Goal: Task Accomplishment & Management: Complete application form

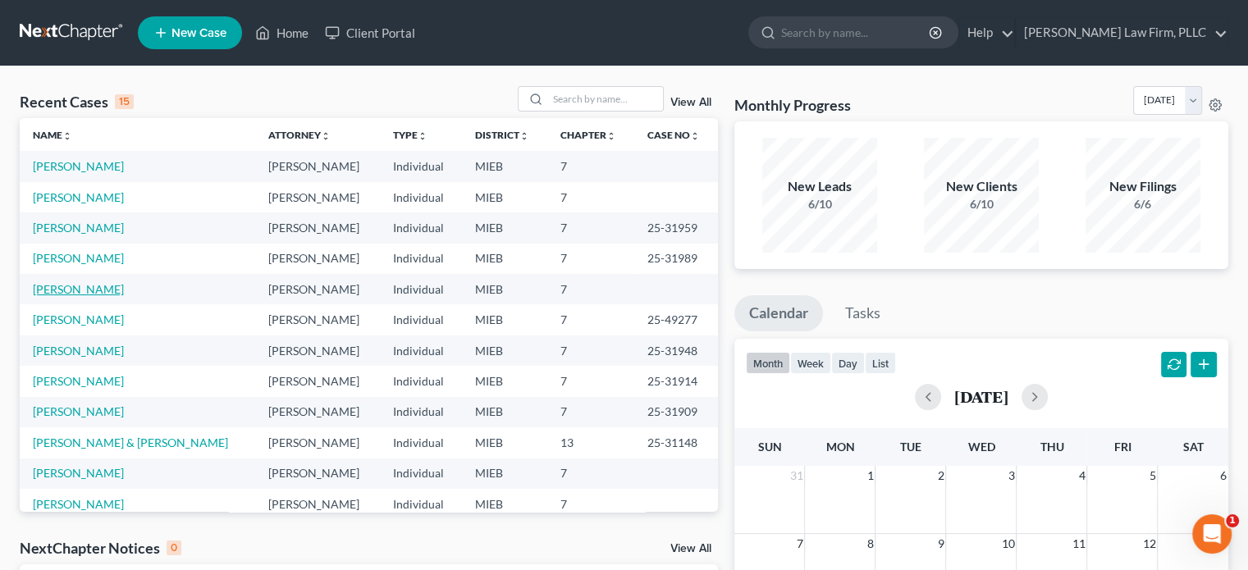
click at [58, 286] on link "[PERSON_NAME]" at bounding box center [78, 289] width 91 height 14
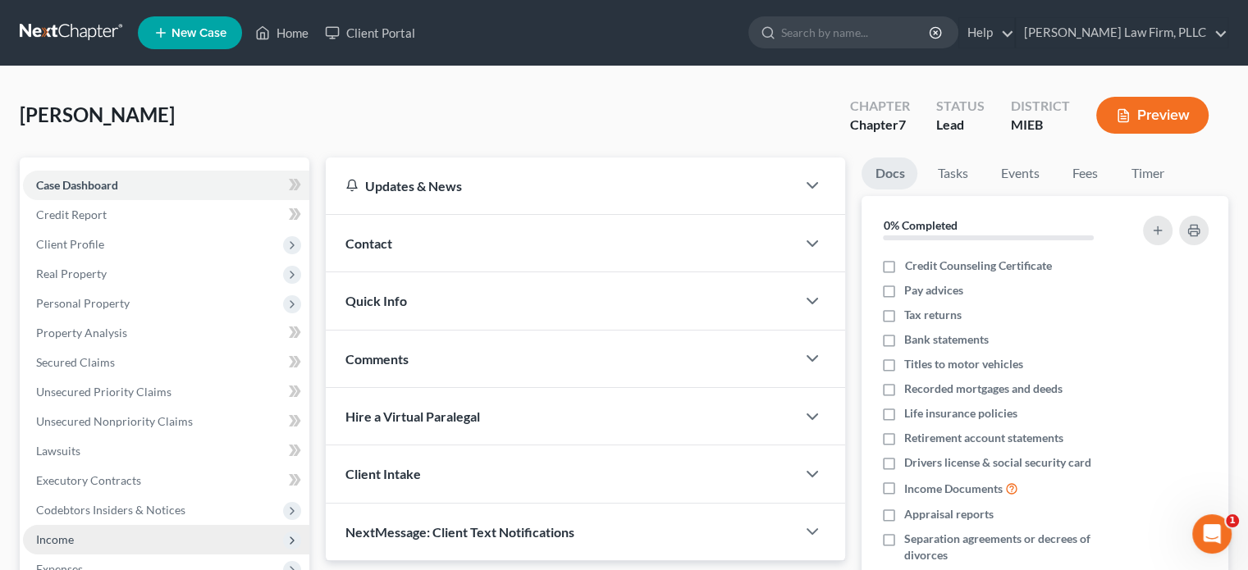
click at [75, 541] on span "Income" at bounding box center [166, 540] width 286 height 30
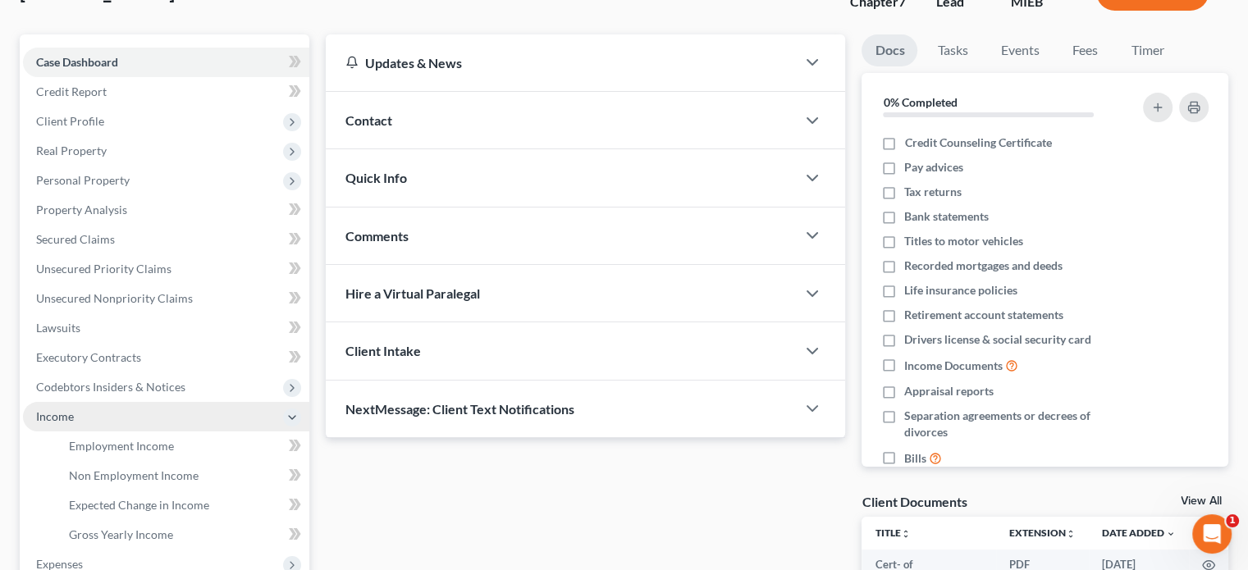
scroll to position [164, 0]
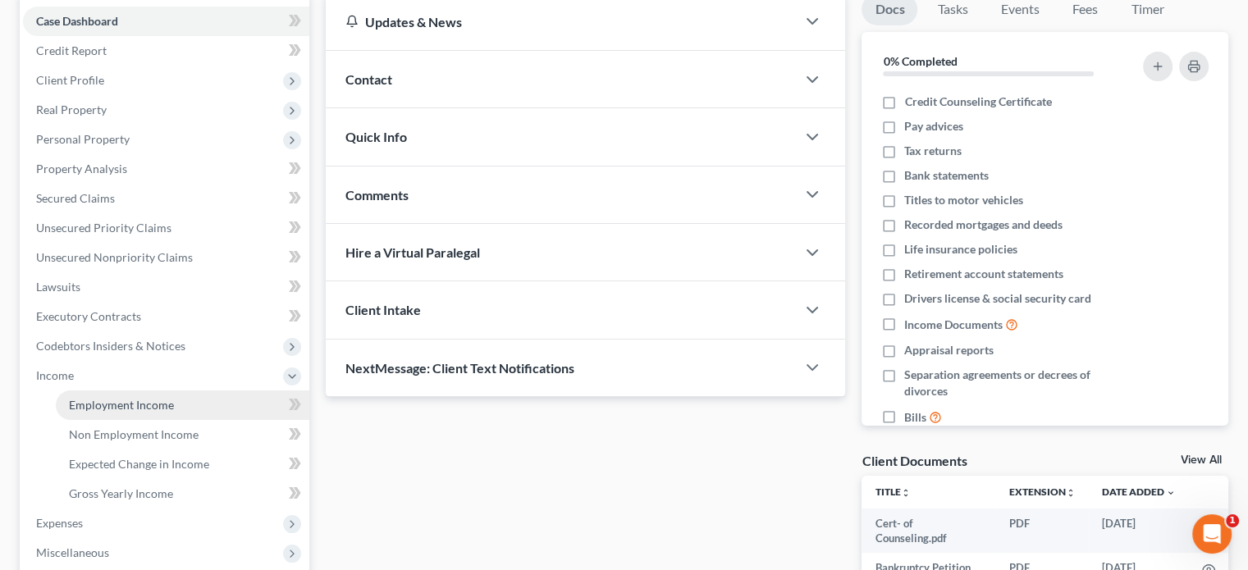
click at [119, 407] on span "Employment Income" at bounding box center [121, 405] width 105 height 14
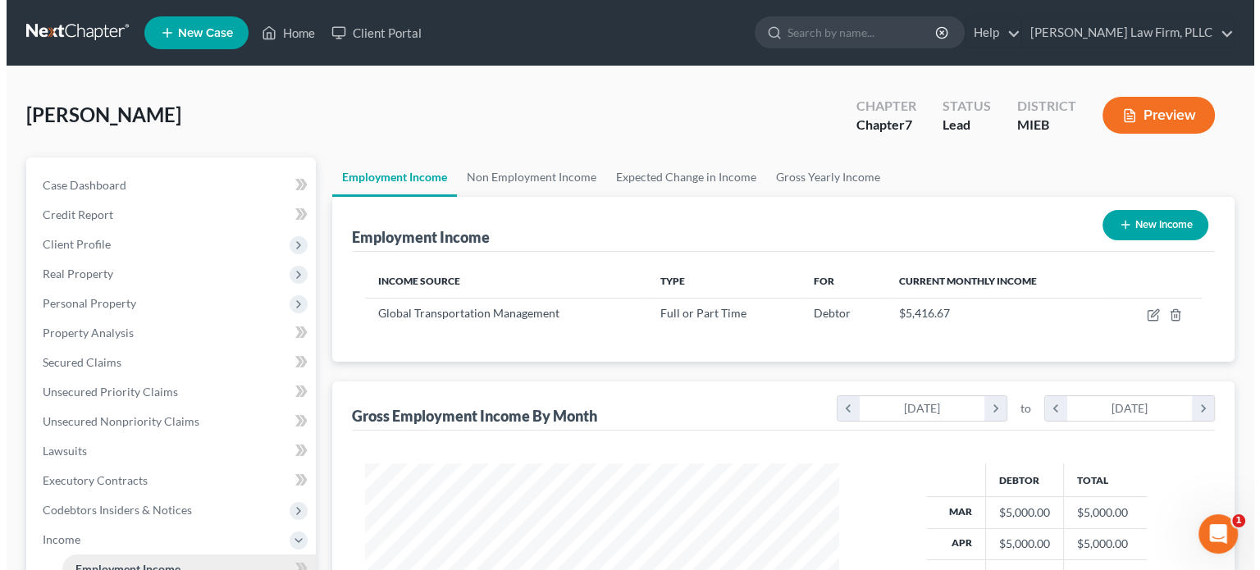
scroll to position [292, 506]
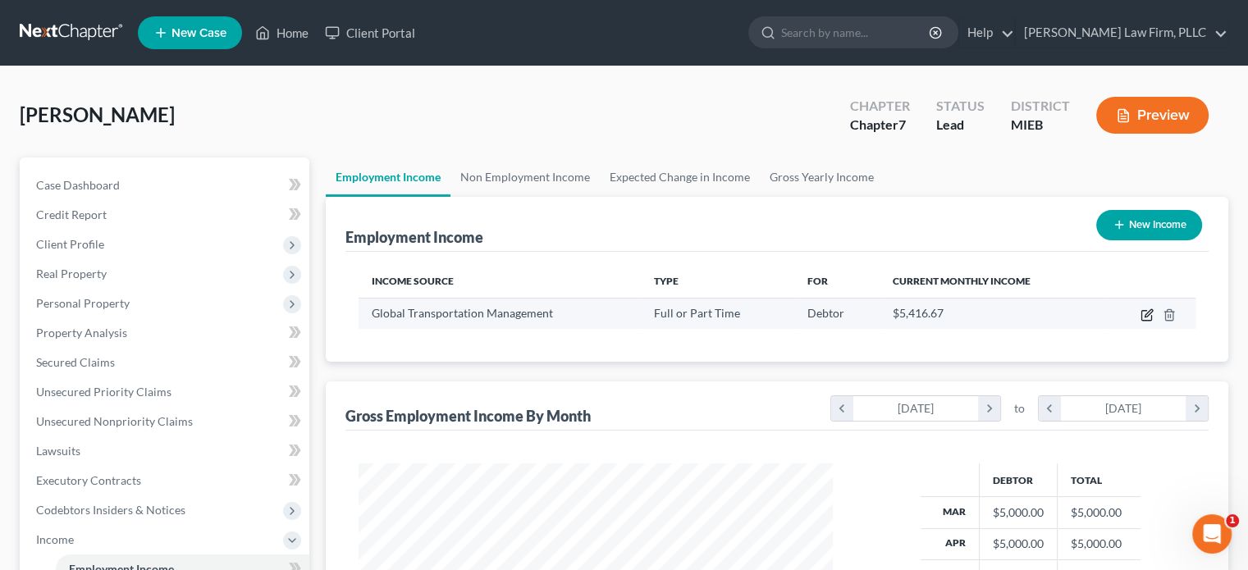
click at [1149, 314] on icon "button" at bounding box center [1146, 314] width 13 height 13
select select "0"
select select "23"
select select "2"
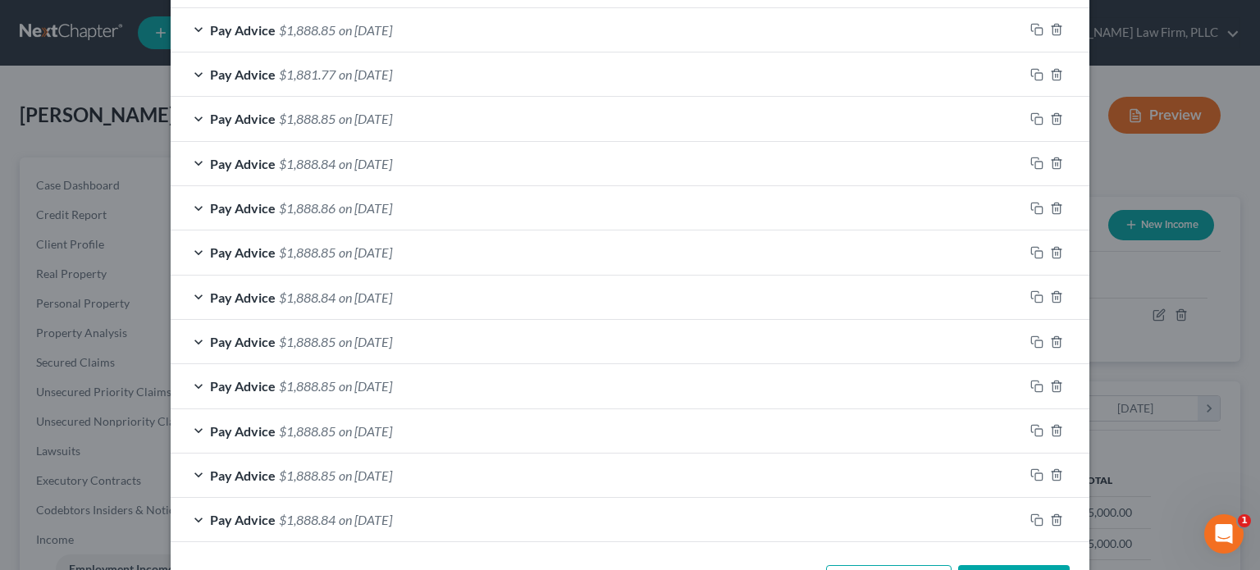
scroll to position [654, 0]
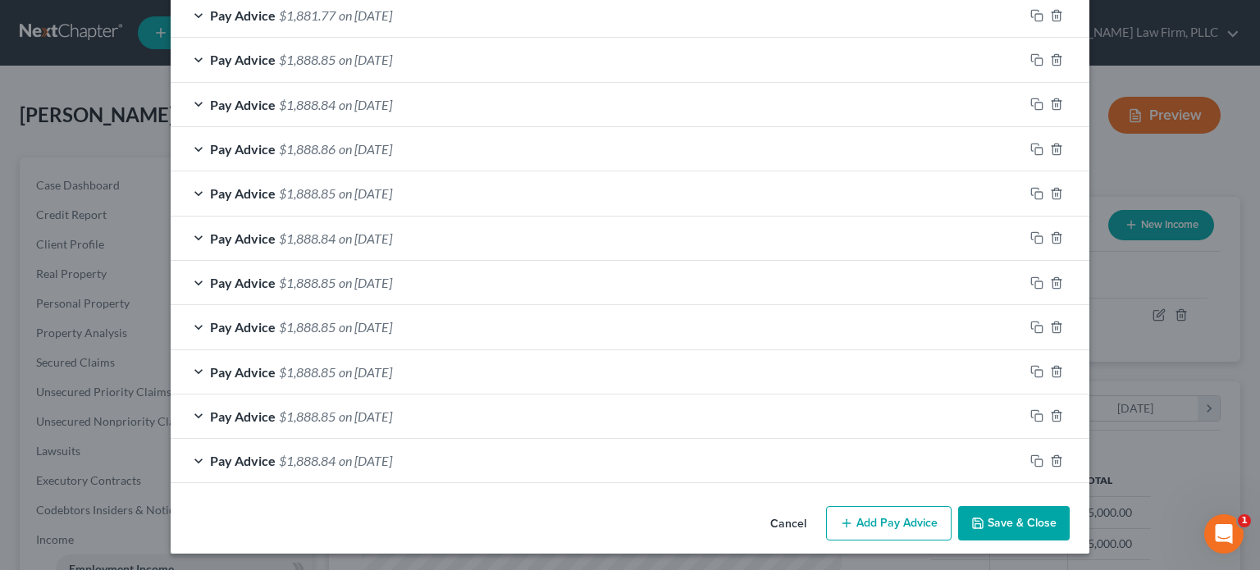
click at [876, 518] on button "Add Pay Advice" at bounding box center [889, 523] width 126 height 34
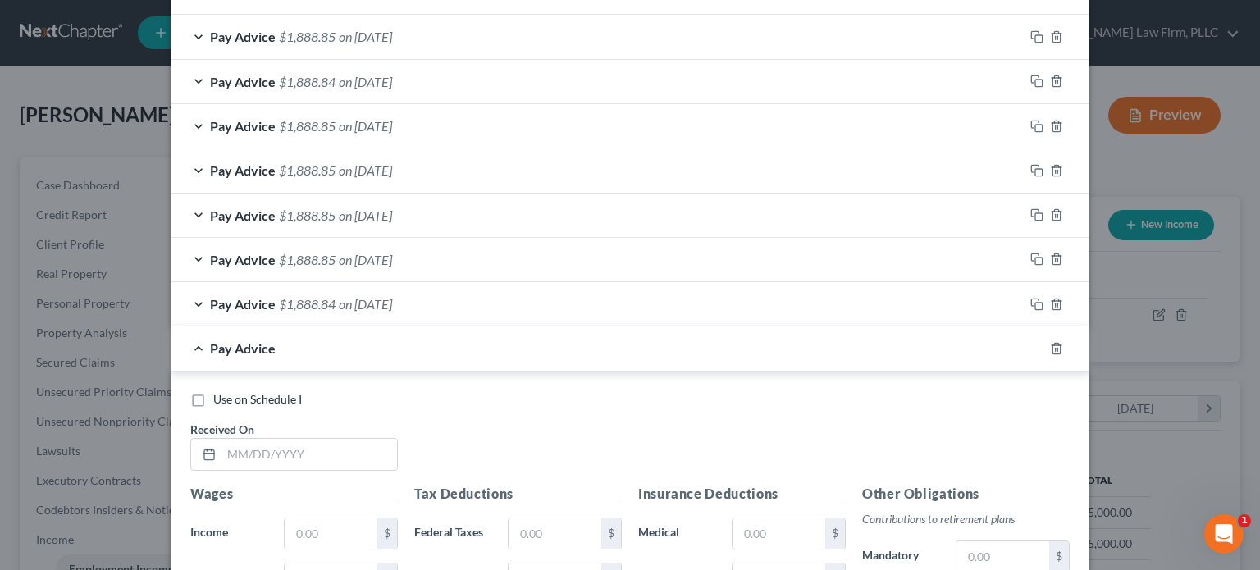
scroll to position [818, 0]
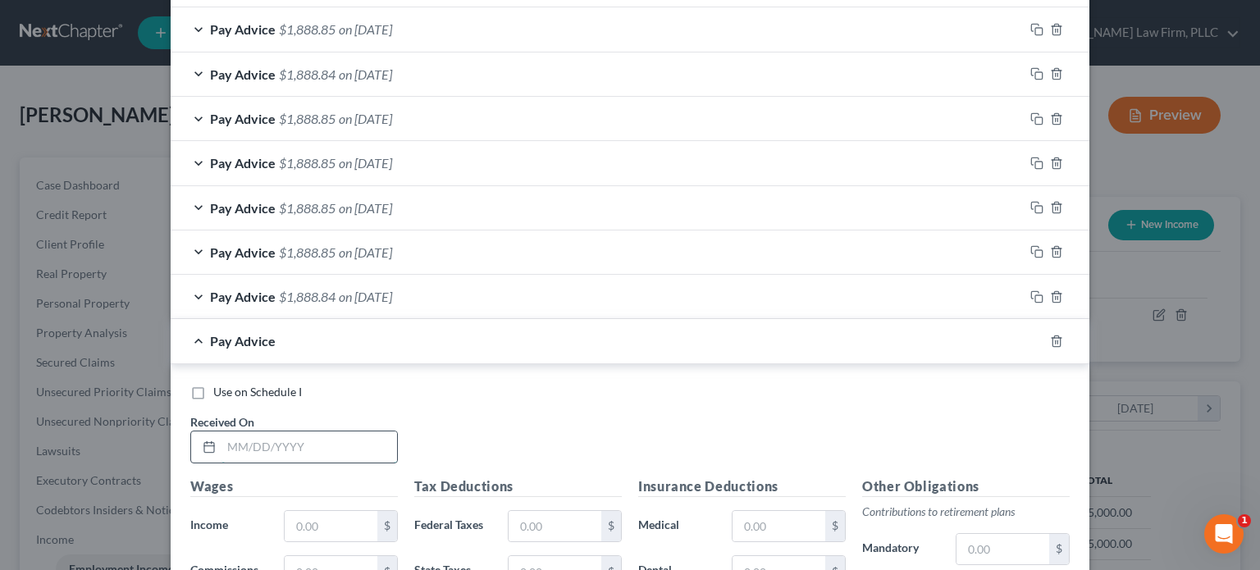
click at [358, 448] on input "text" at bounding box center [309, 447] width 176 height 31
type input "[DATE]"
type input "2,500"
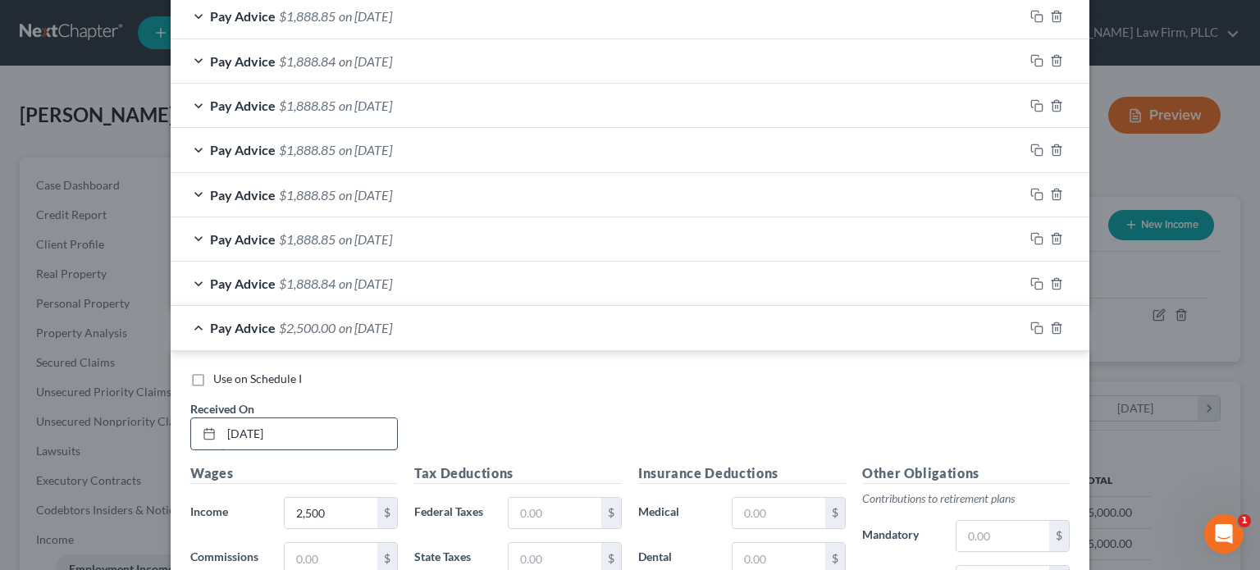
scroll to position [1146, 0]
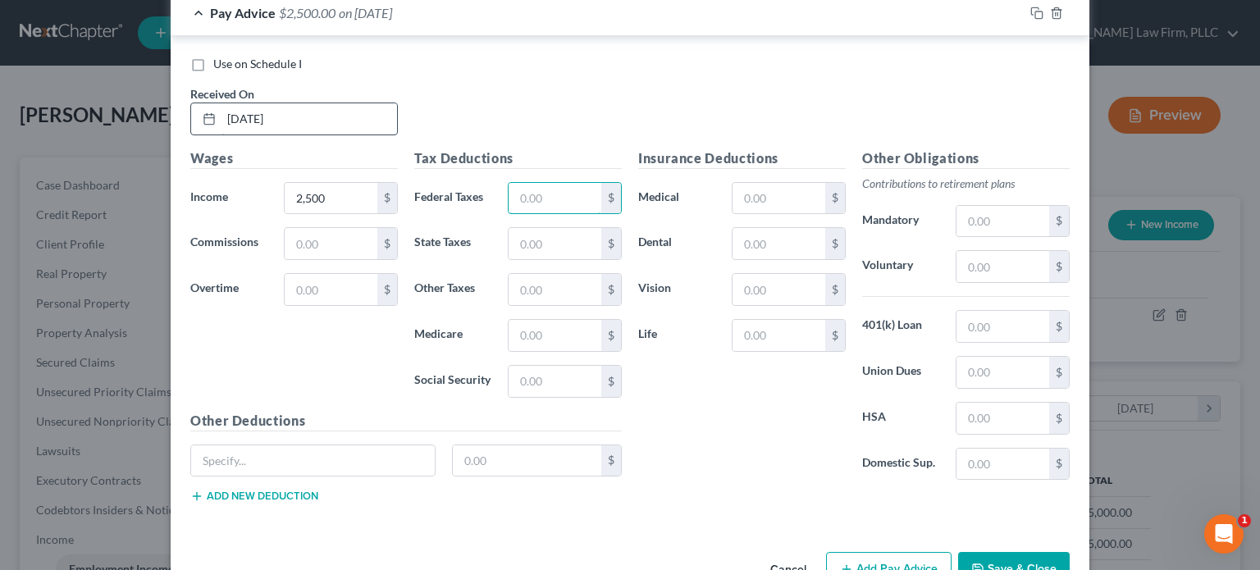
type input "1"
type input "503.76"
click at [777, 187] on input "text" at bounding box center [779, 198] width 93 height 31
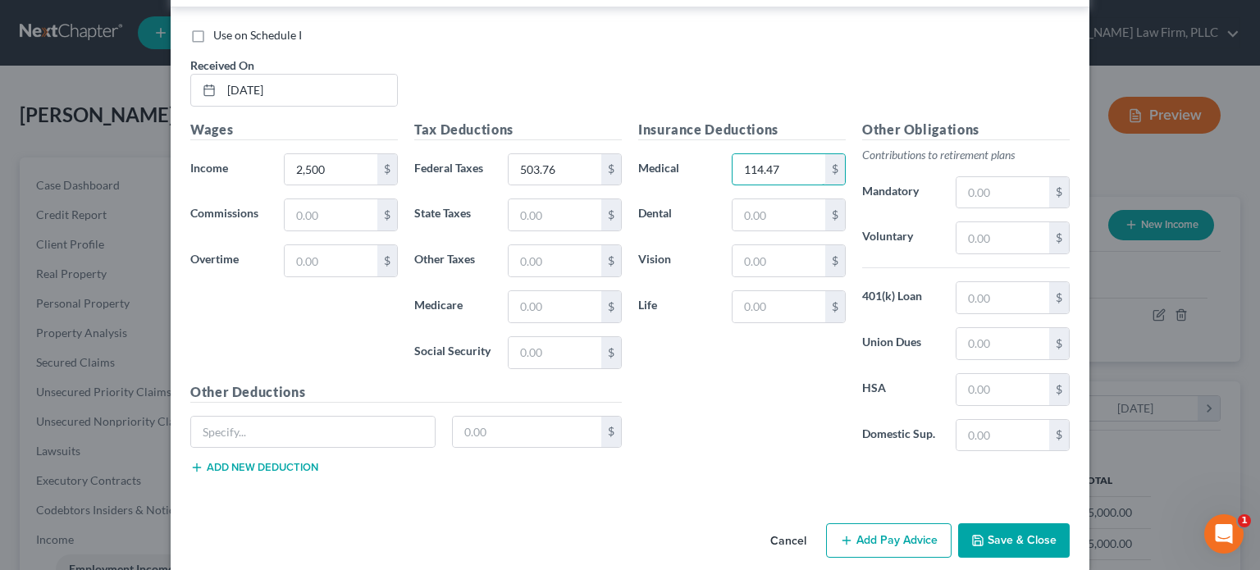
scroll to position [1190, 0]
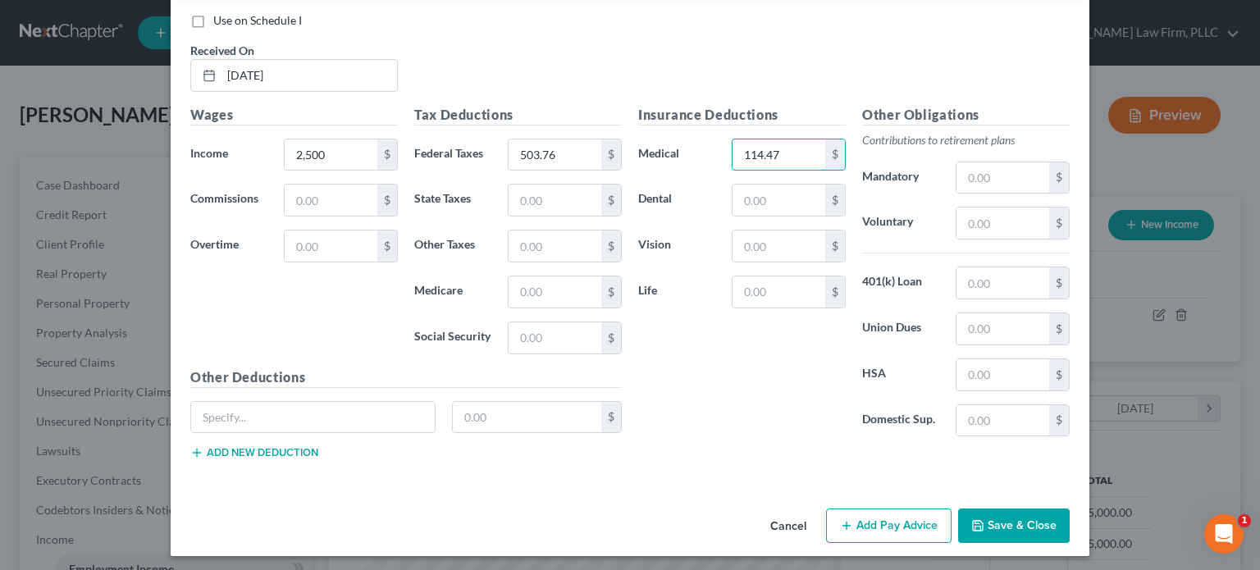
type input "114.47"
click at [902, 527] on button "Add Pay Advice" at bounding box center [889, 526] width 126 height 34
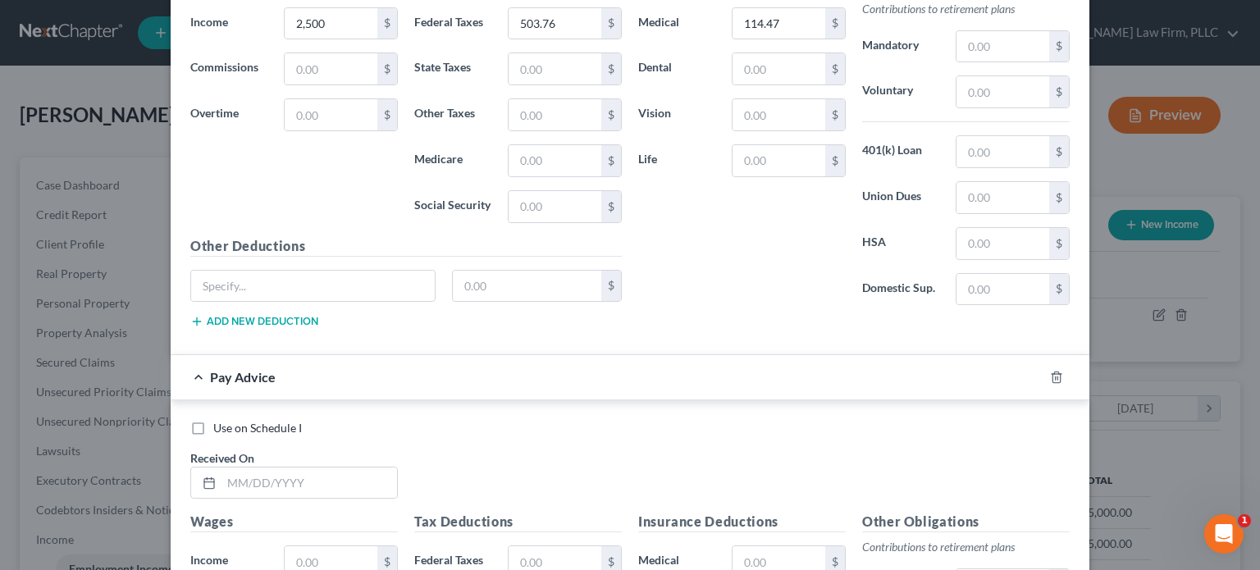
scroll to position [1354, 0]
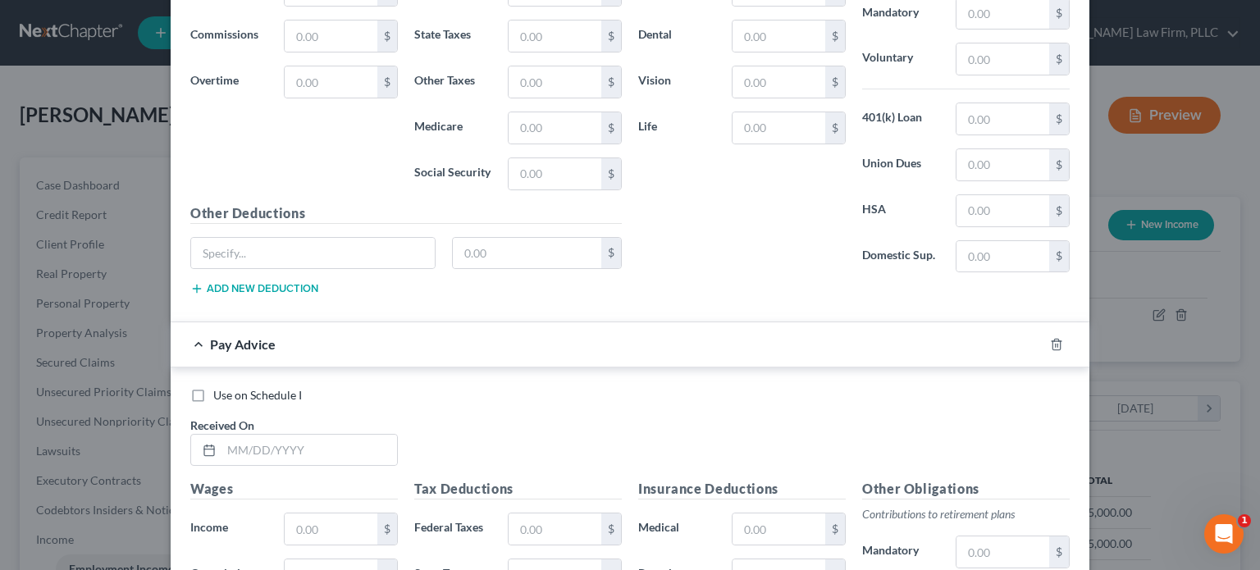
click at [413, 447] on div "Use on Schedule I Received On *" at bounding box center [630, 433] width 896 height 93
click at [351, 441] on input "text" at bounding box center [309, 450] width 176 height 31
type input "[DATE]"
type input "2,500"
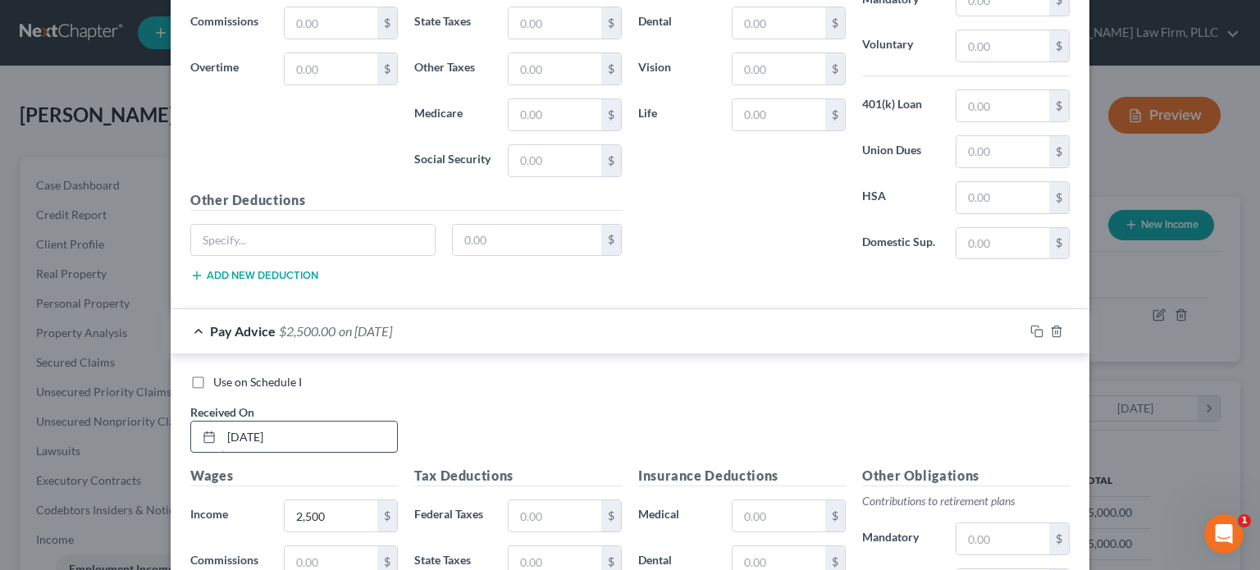
scroll to position [1682, 0]
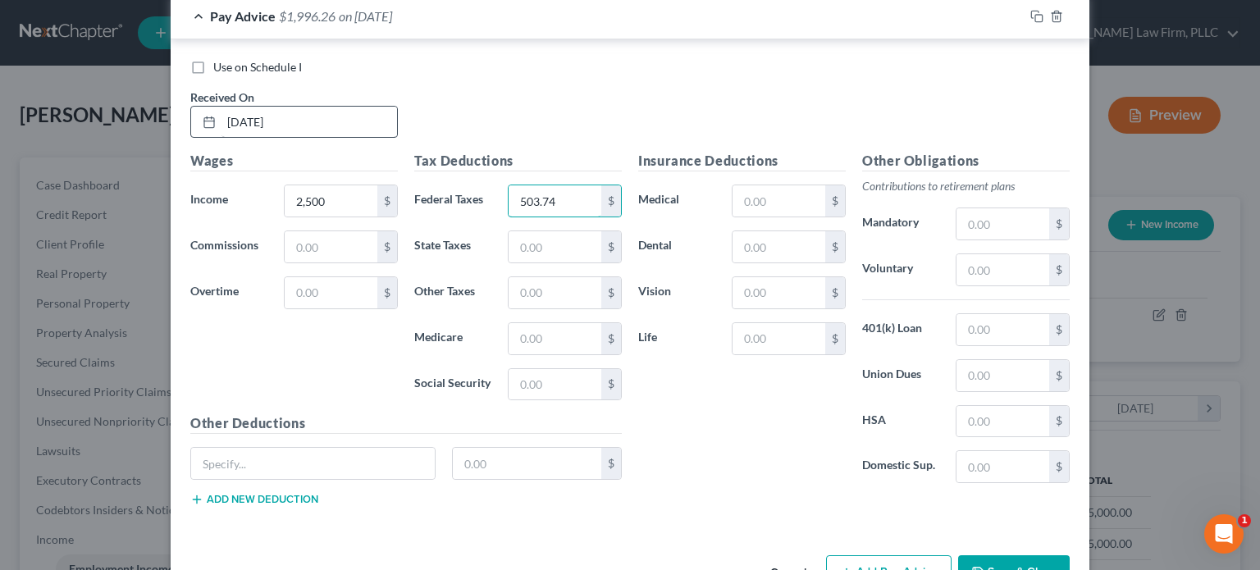
type input "503.74"
click at [767, 186] on input "text" at bounding box center [779, 200] width 93 height 31
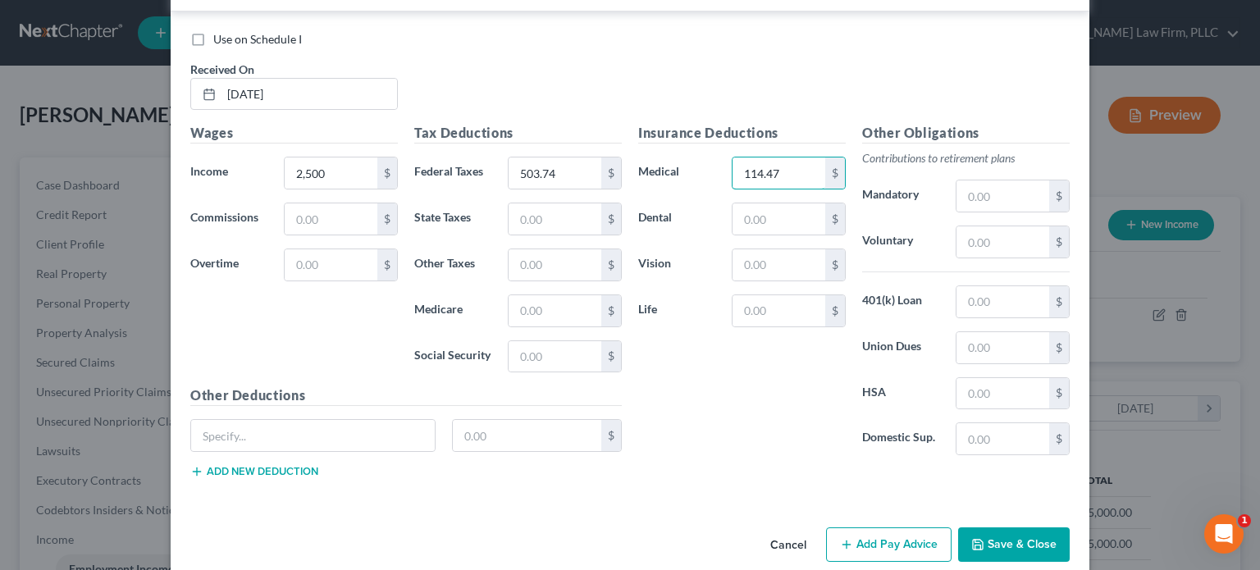
scroll to position [1725, 0]
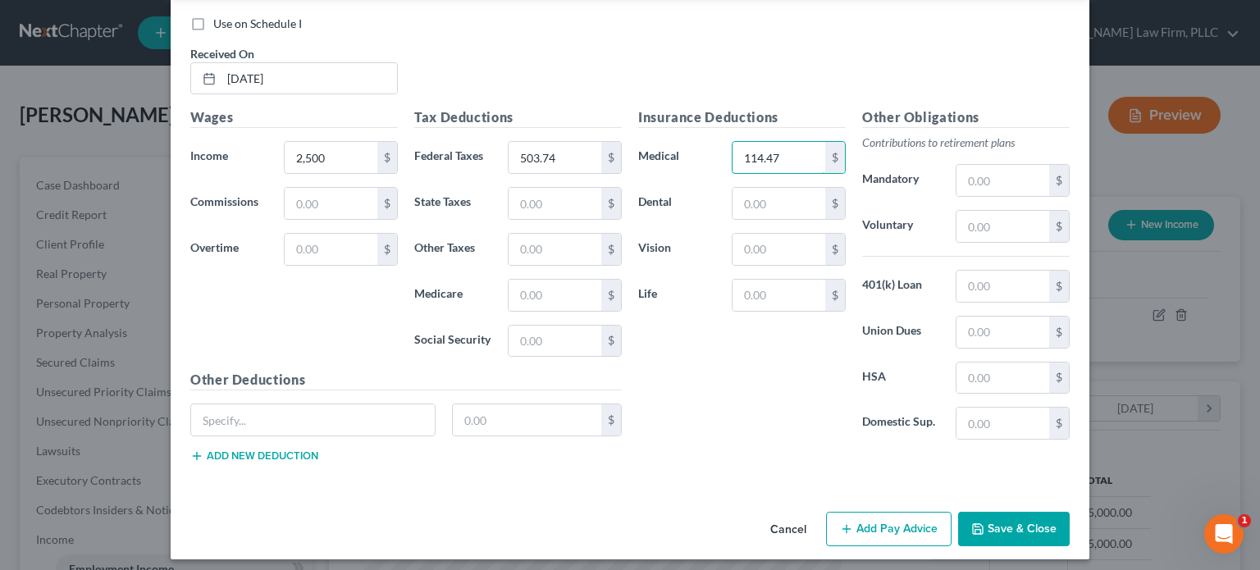
type input "114.47"
click at [906, 524] on button "Add Pay Advice" at bounding box center [889, 529] width 126 height 34
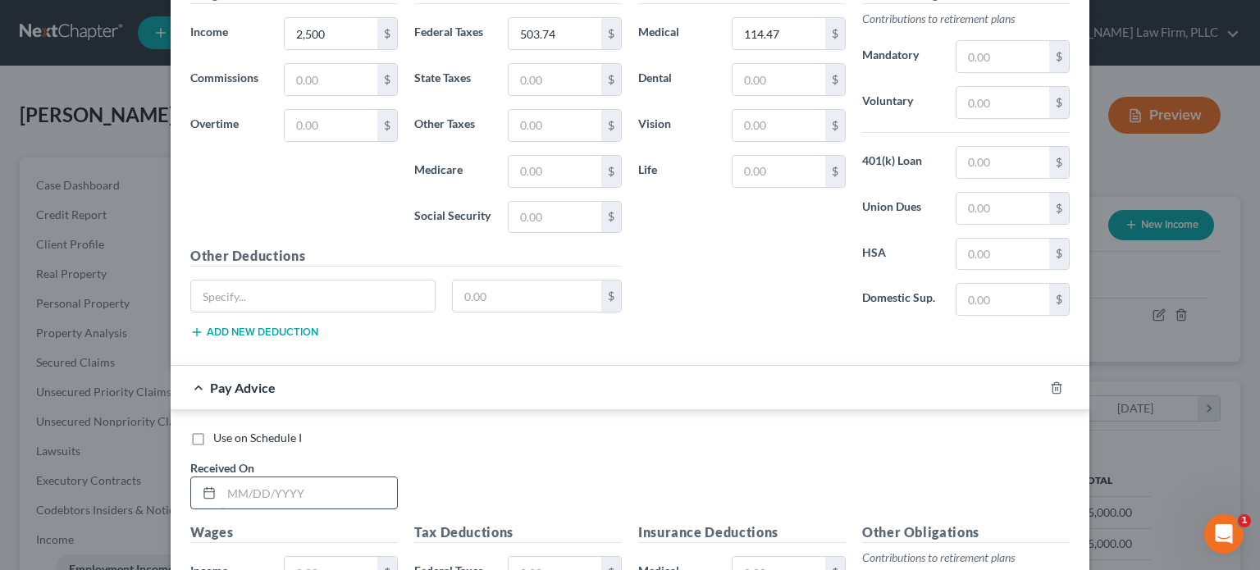
scroll to position [1889, 0]
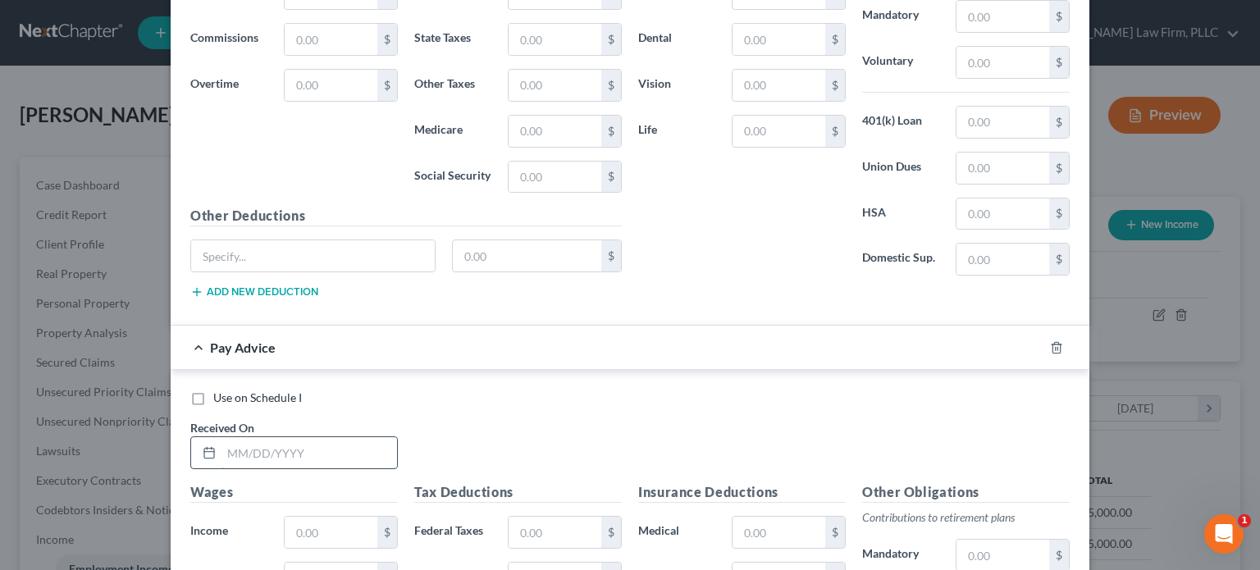
click at [290, 437] on input "text" at bounding box center [309, 452] width 176 height 31
type input "0"
type input "[DATE]"
type input "2,500"
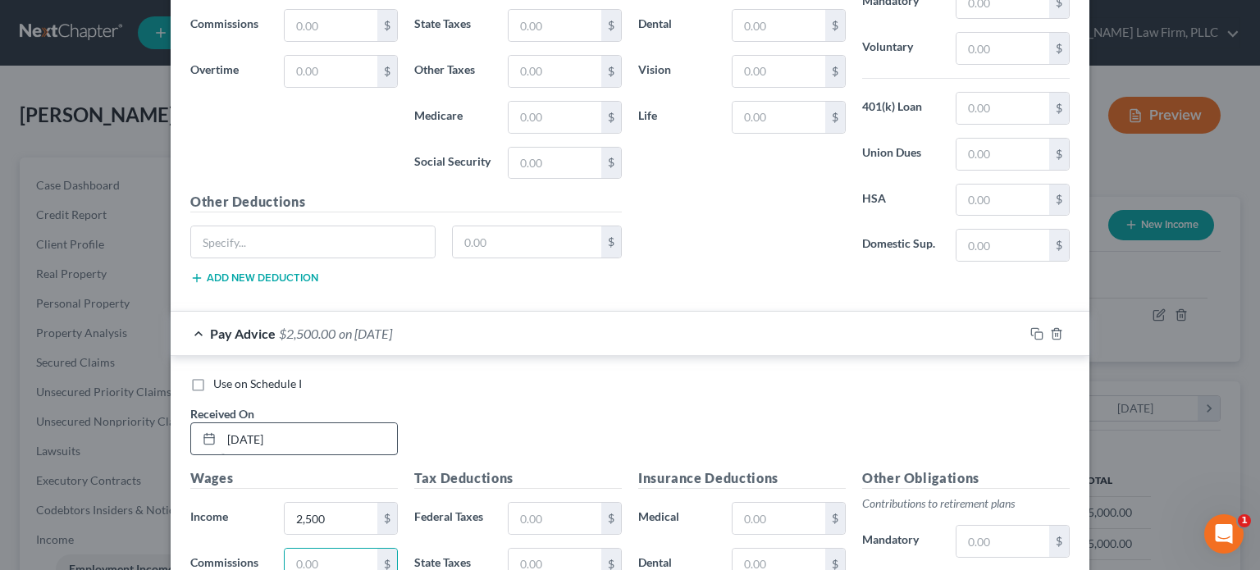
scroll to position [2218, 0]
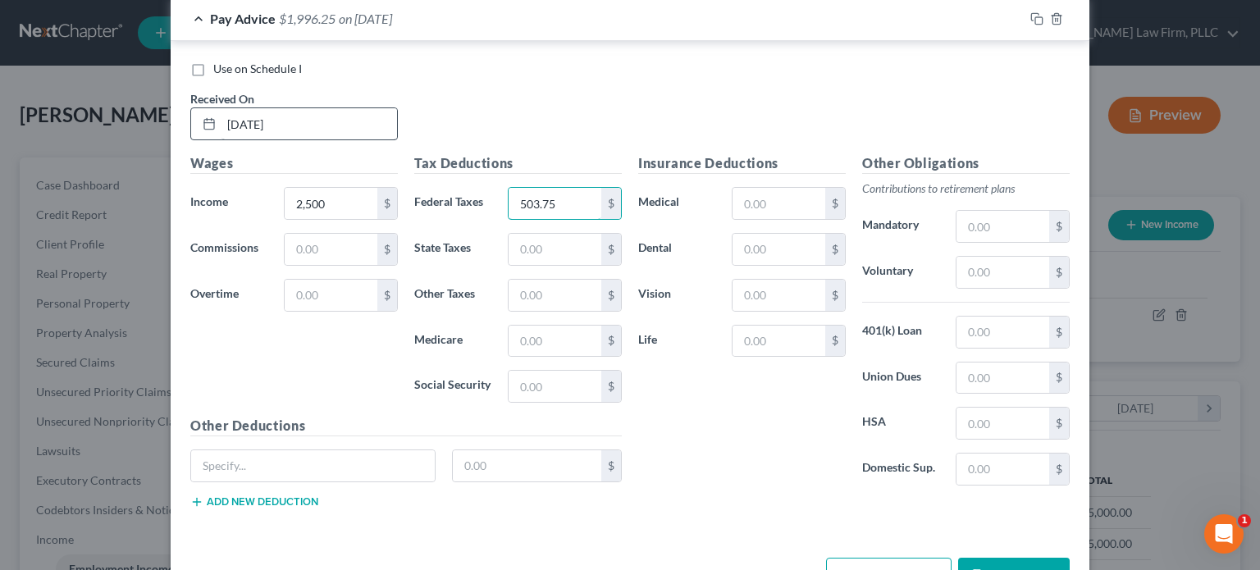
type input "503.75"
click at [768, 188] on input "text" at bounding box center [779, 203] width 93 height 31
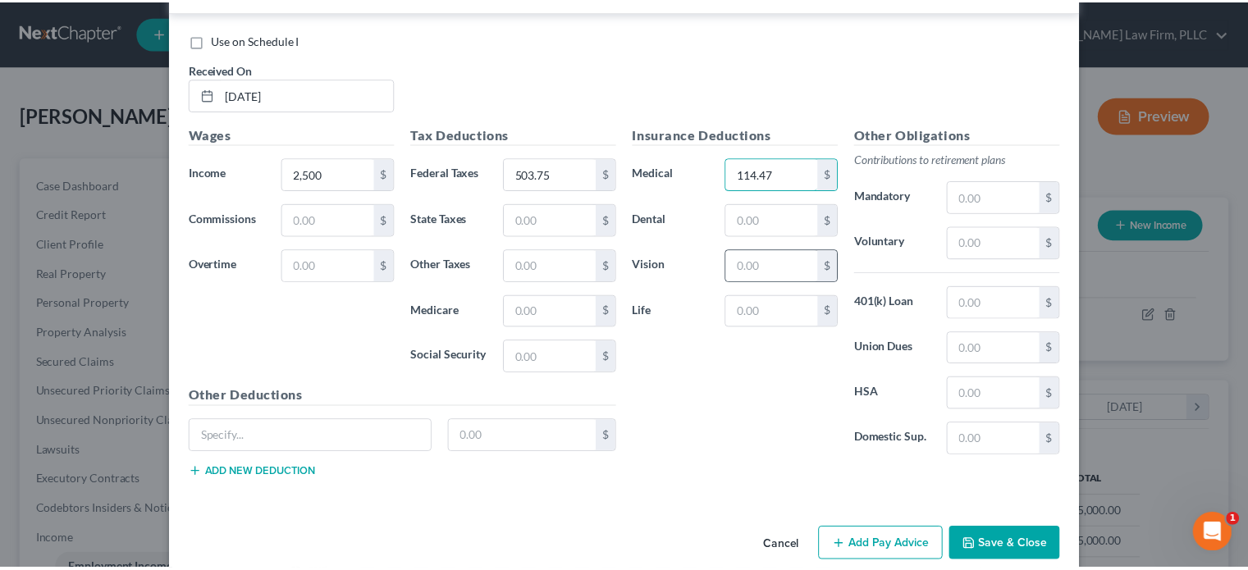
scroll to position [2261, 0]
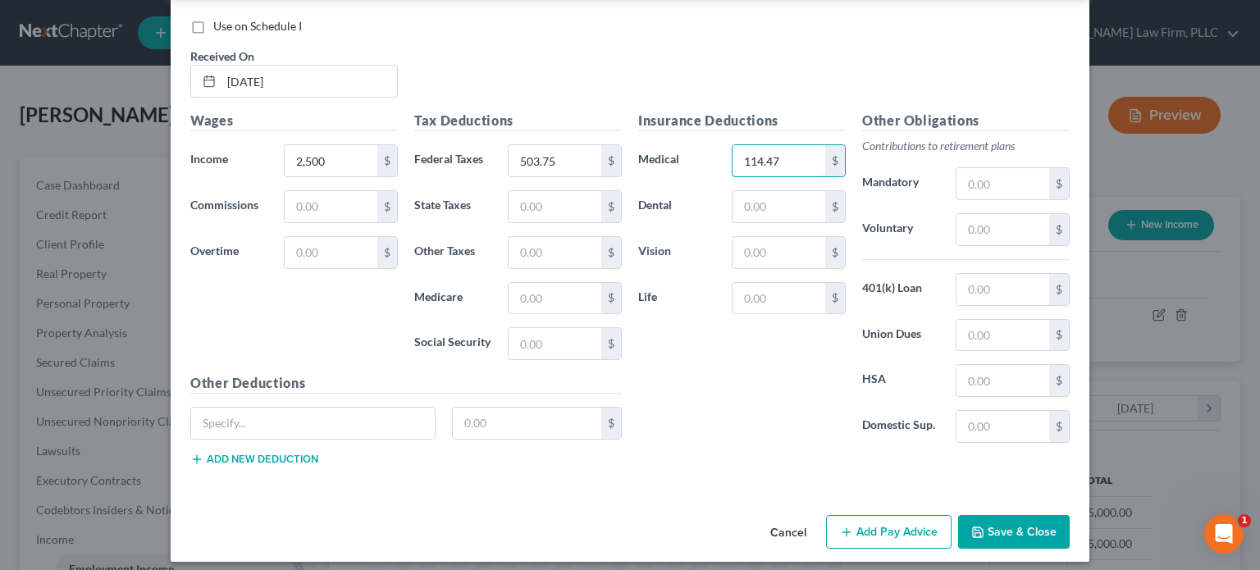
type input "114.47"
click at [1030, 531] on button "Save & Close" at bounding box center [1014, 532] width 112 height 34
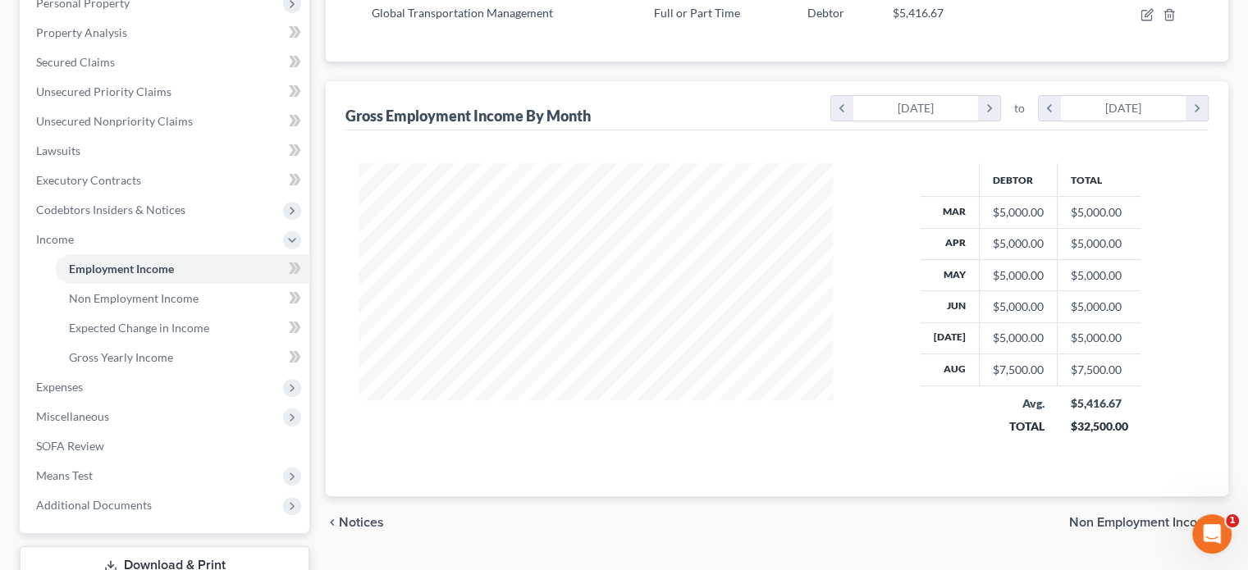
scroll to position [246, 0]
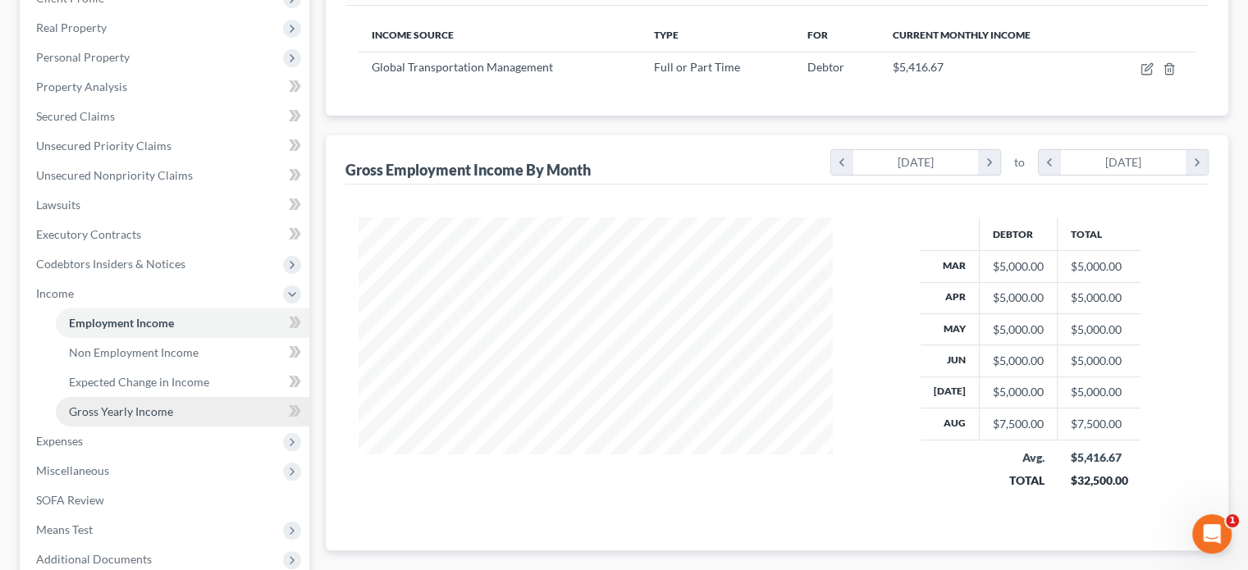
click at [161, 406] on span "Gross Yearly Income" at bounding box center [121, 411] width 104 height 14
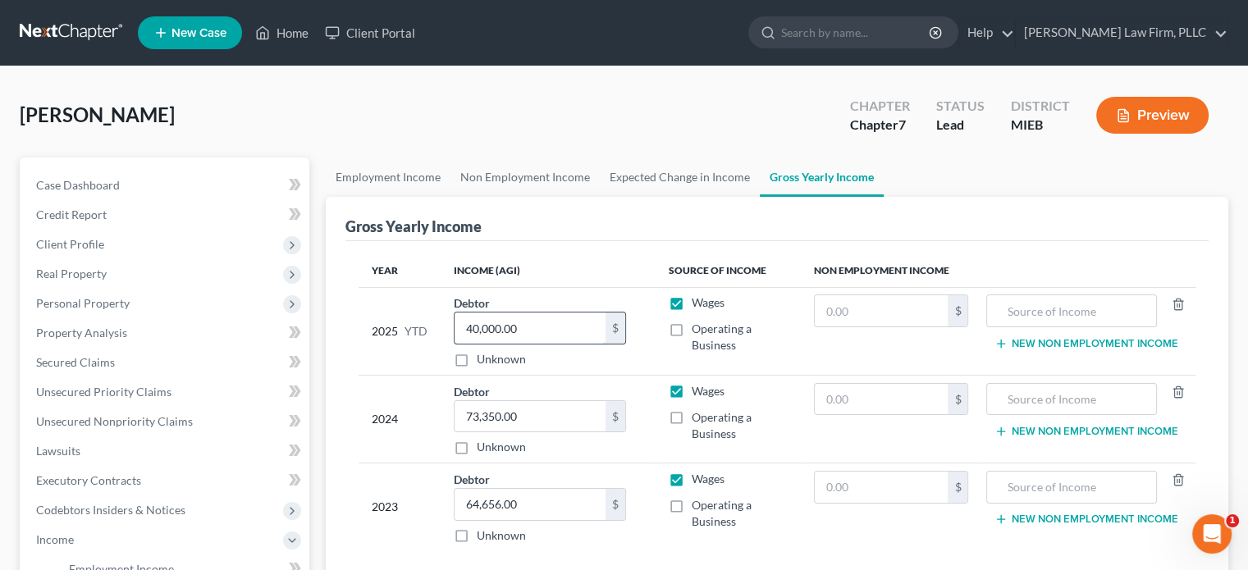
click at [533, 323] on input "40,000.00" at bounding box center [529, 328] width 151 height 31
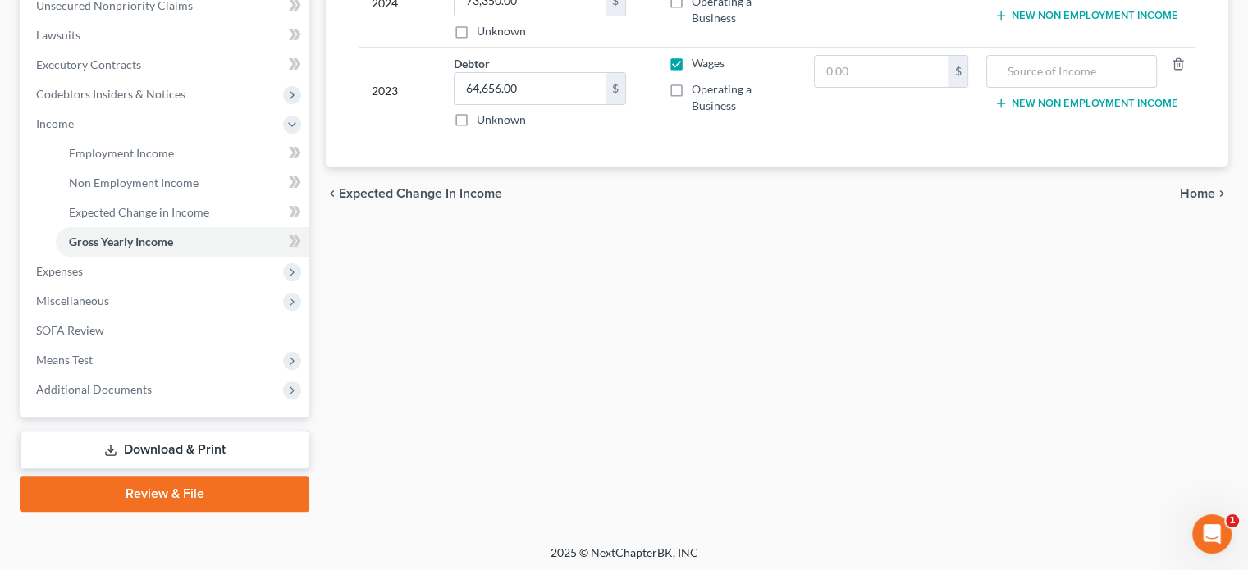
scroll to position [418, 0]
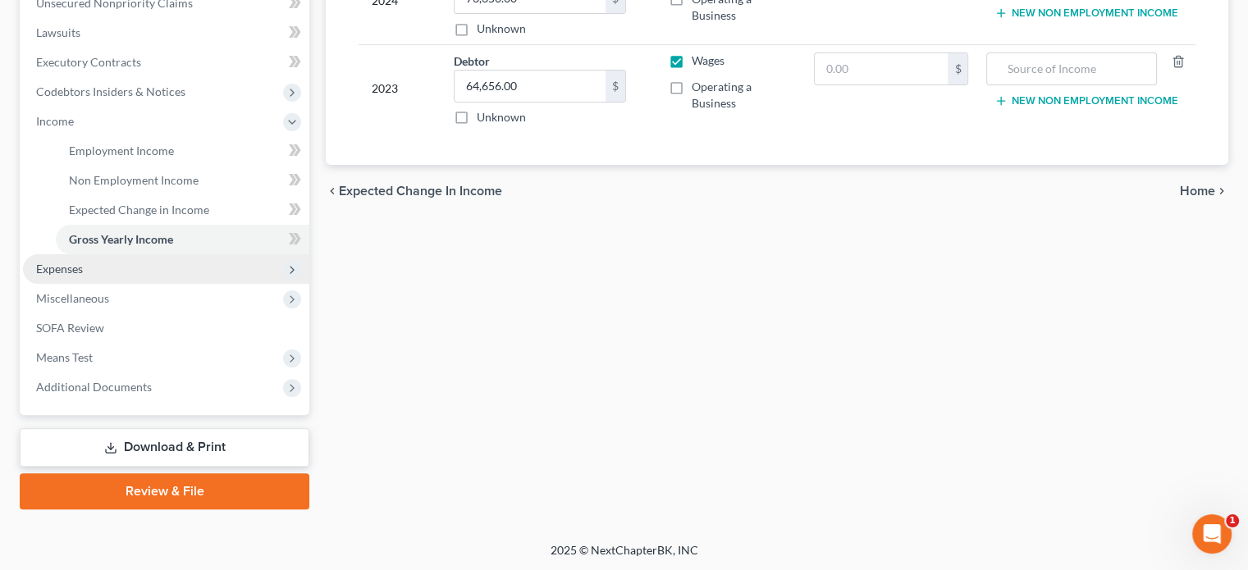
type input "47,500"
click at [61, 268] on span "Expenses" at bounding box center [59, 269] width 47 height 14
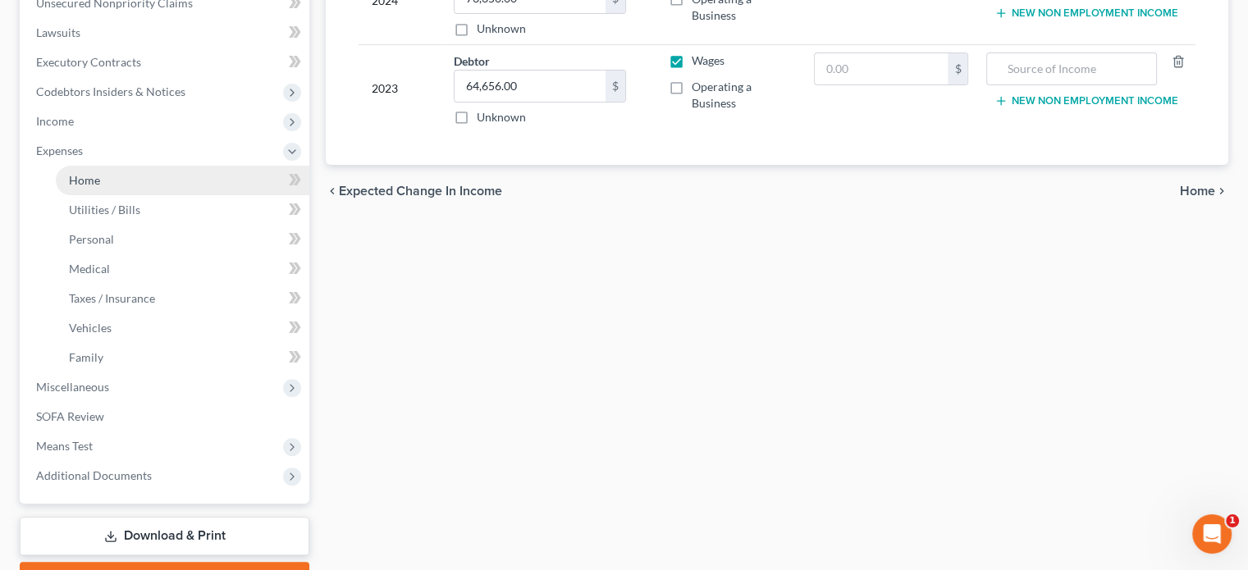
click at [95, 187] on link "Home" at bounding box center [182, 181] width 253 height 30
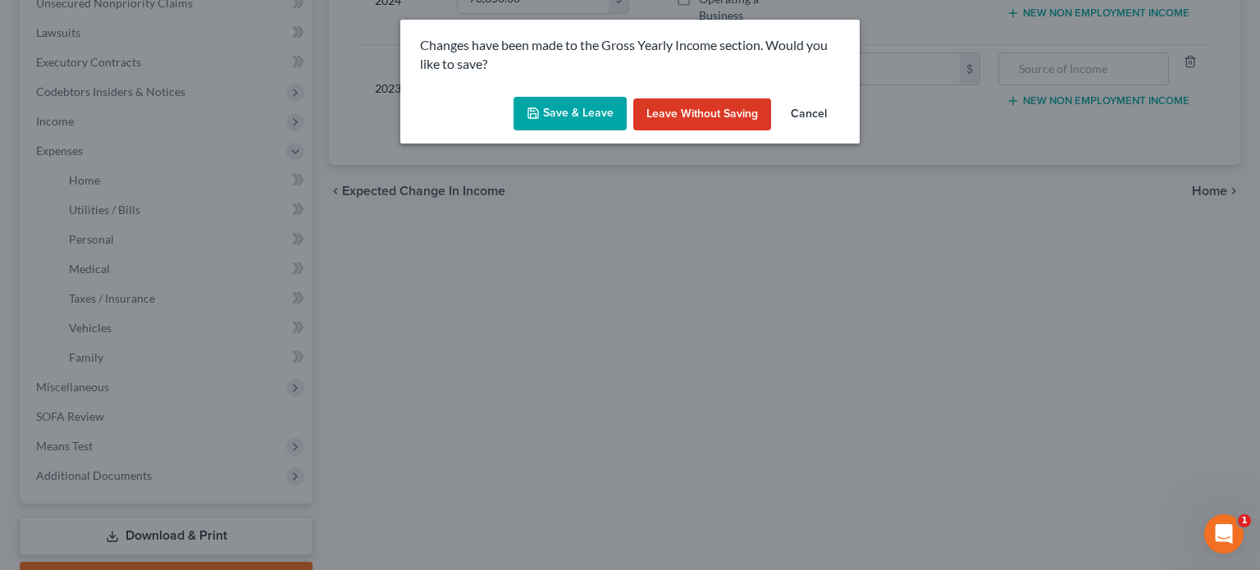
click at [534, 117] on icon "button" at bounding box center [533, 113] width 13 height 13
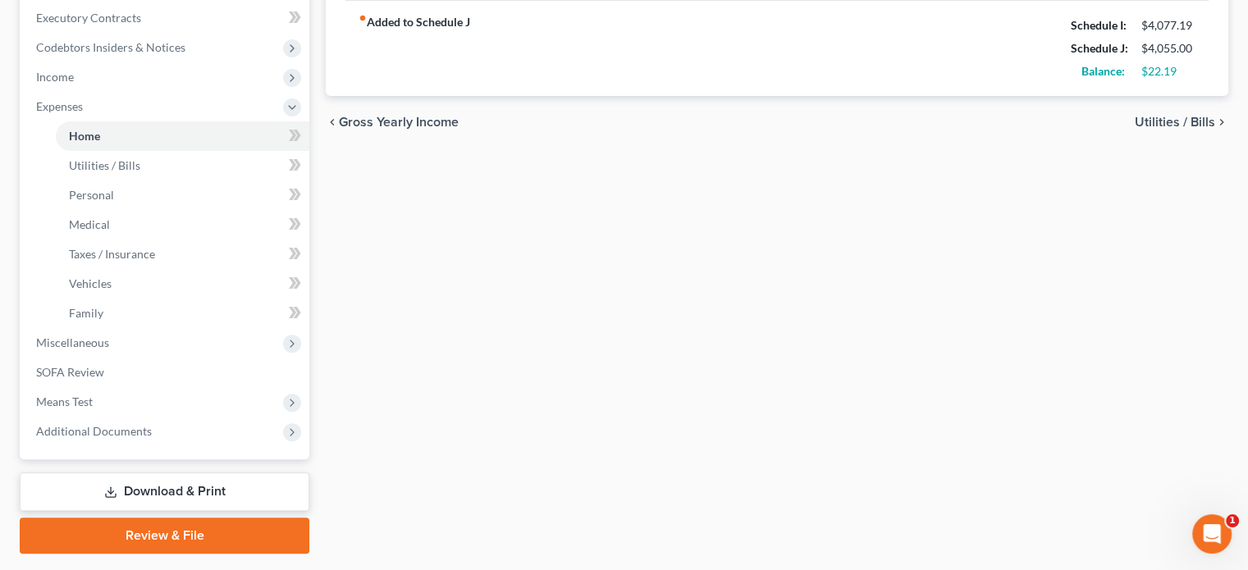
scroll to position [492, 0]
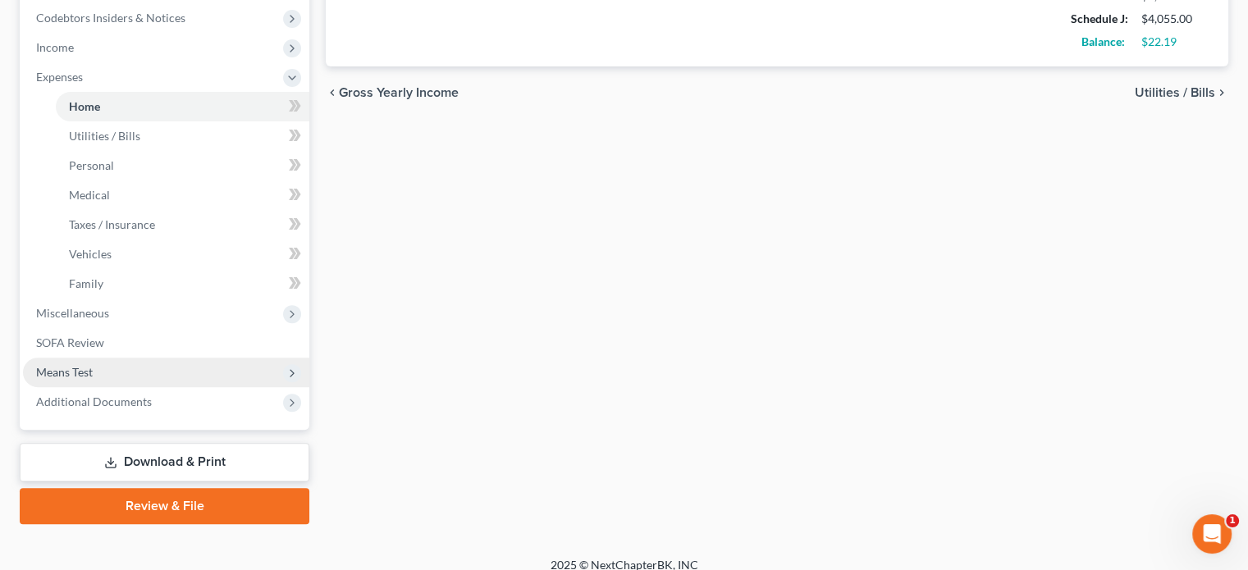
click at [102, 363] on span "Means Test" at bounding box center [166, 373] width 286 height 30
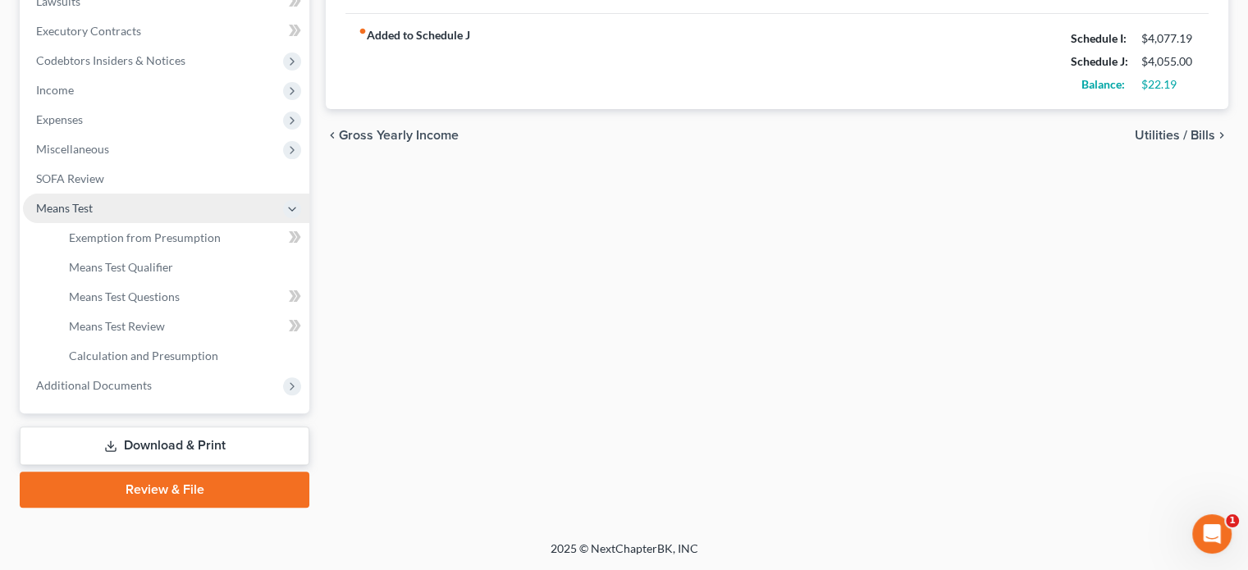
scroll to position [448, 0]
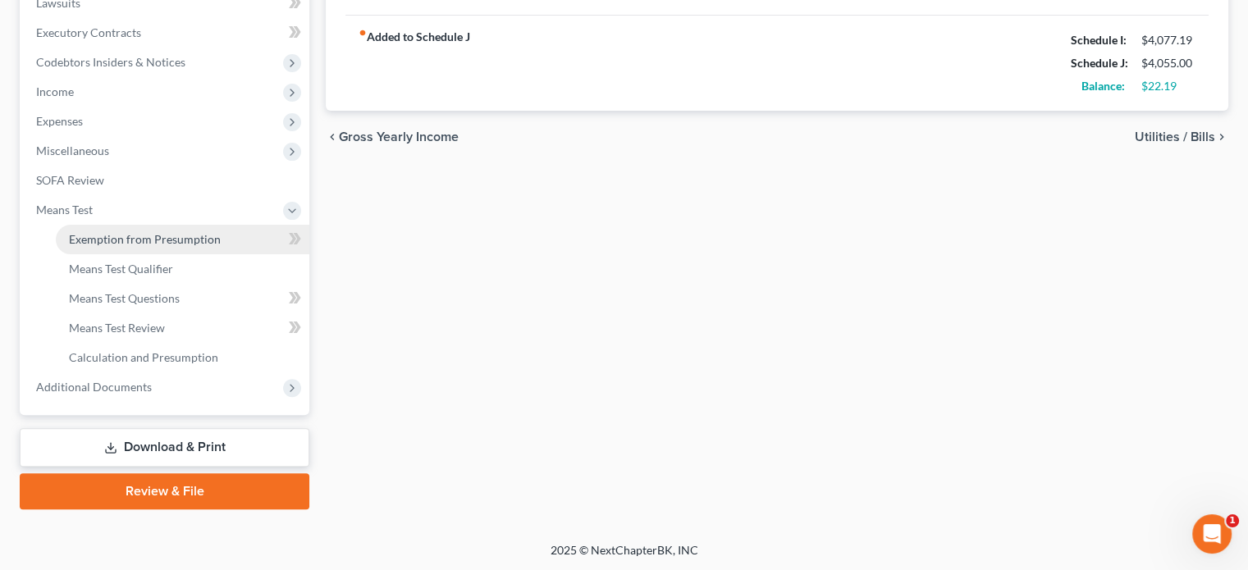
click at [130, 235] on span "Exemption from Presumption" at bounding box center [145, 239] width 152 height 14
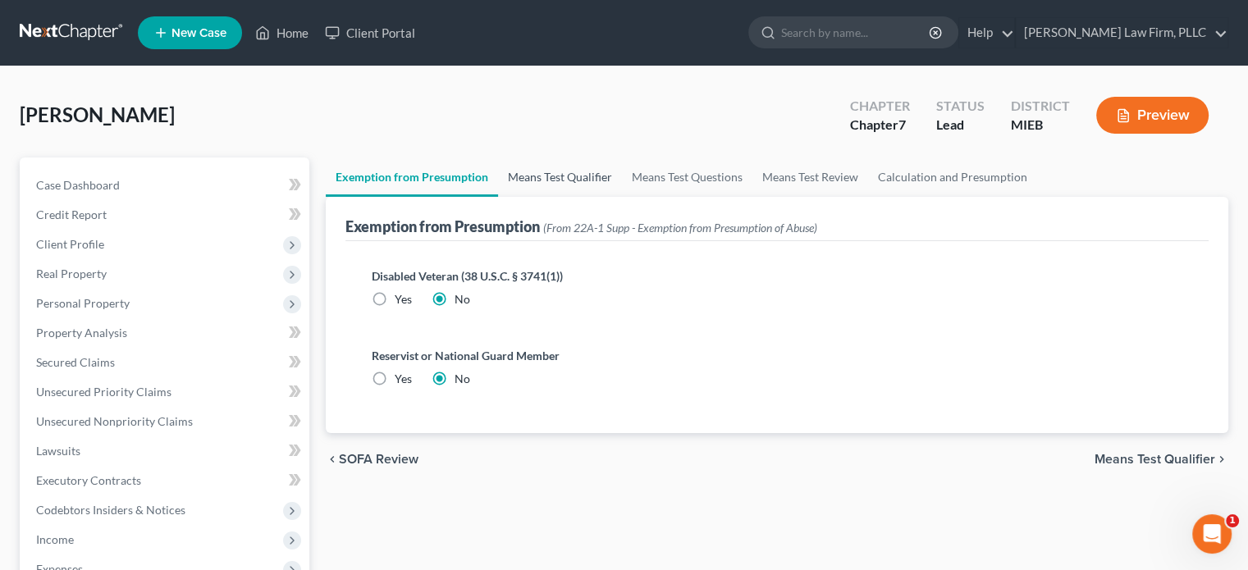
click at [567, 172] on link "Means Test Qualifier" at bounding box center [560, 177] width 124 height 39
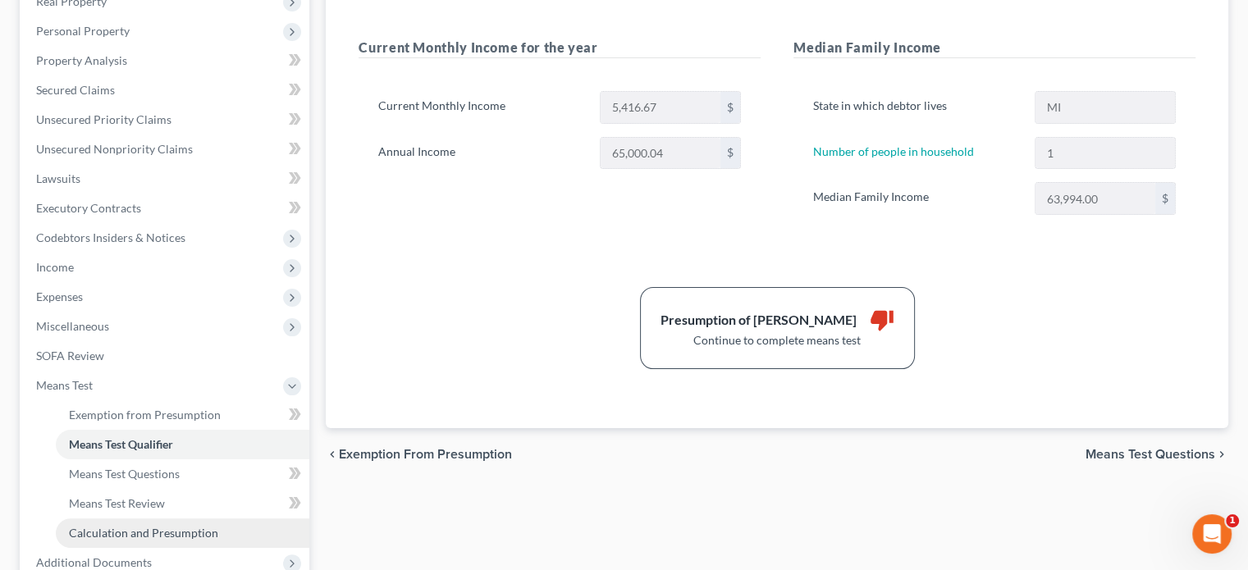
scroll to position [246, 0]
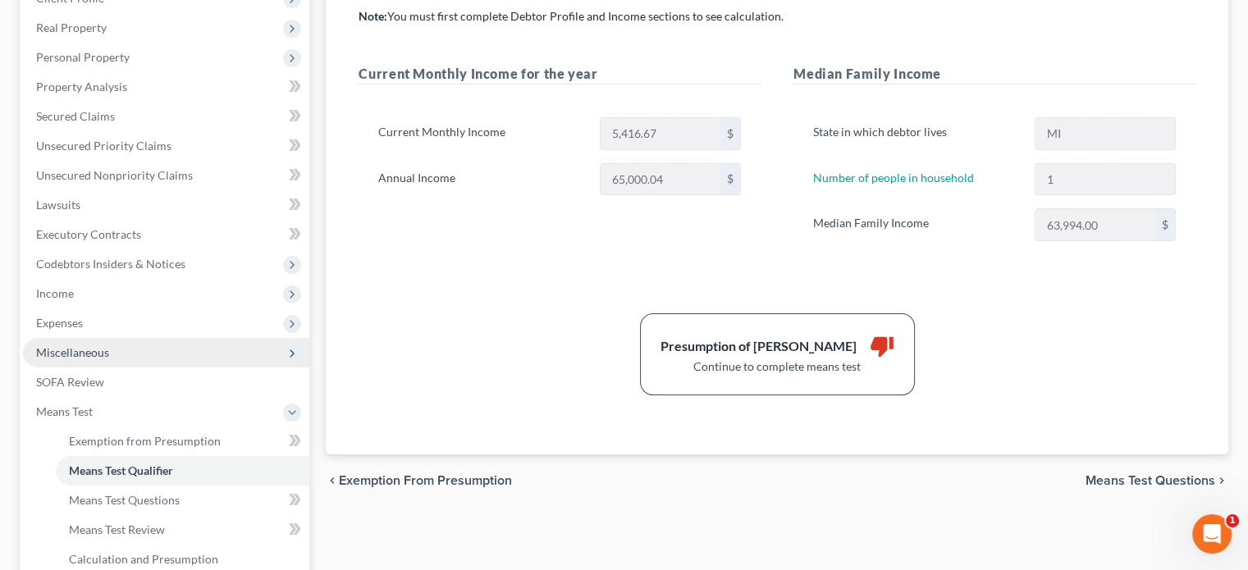
click at [144, 349] on span "Miscellaneous" at bounding box center [166, 353] width 286 height 30
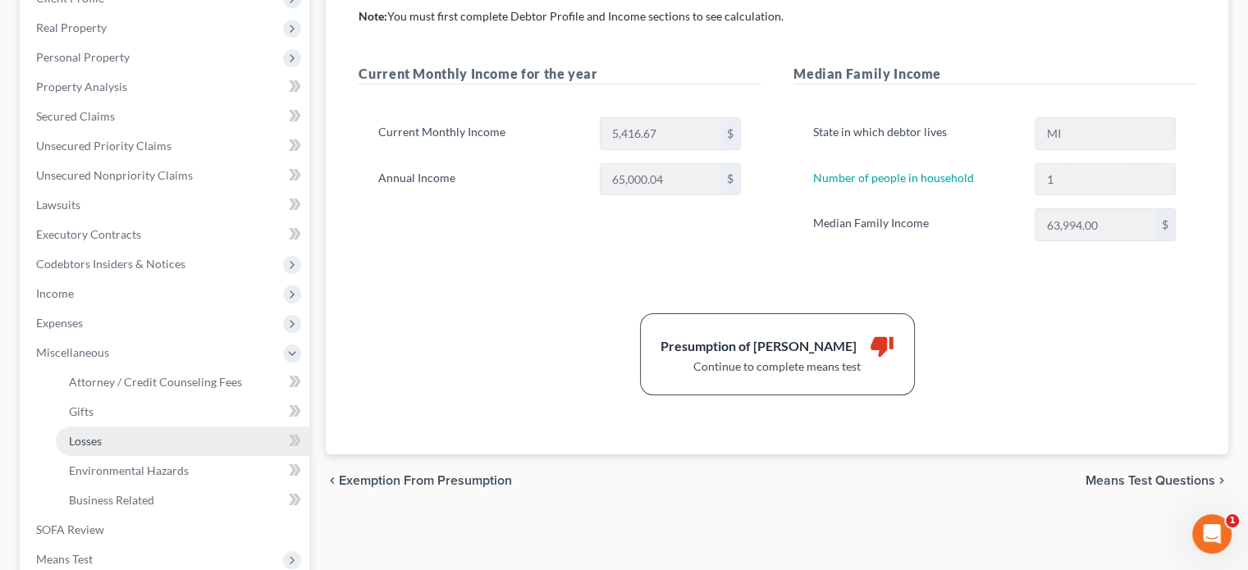
click at [130, 440] on link "Losses" at bounding box center [182, 442] width 253 height 30
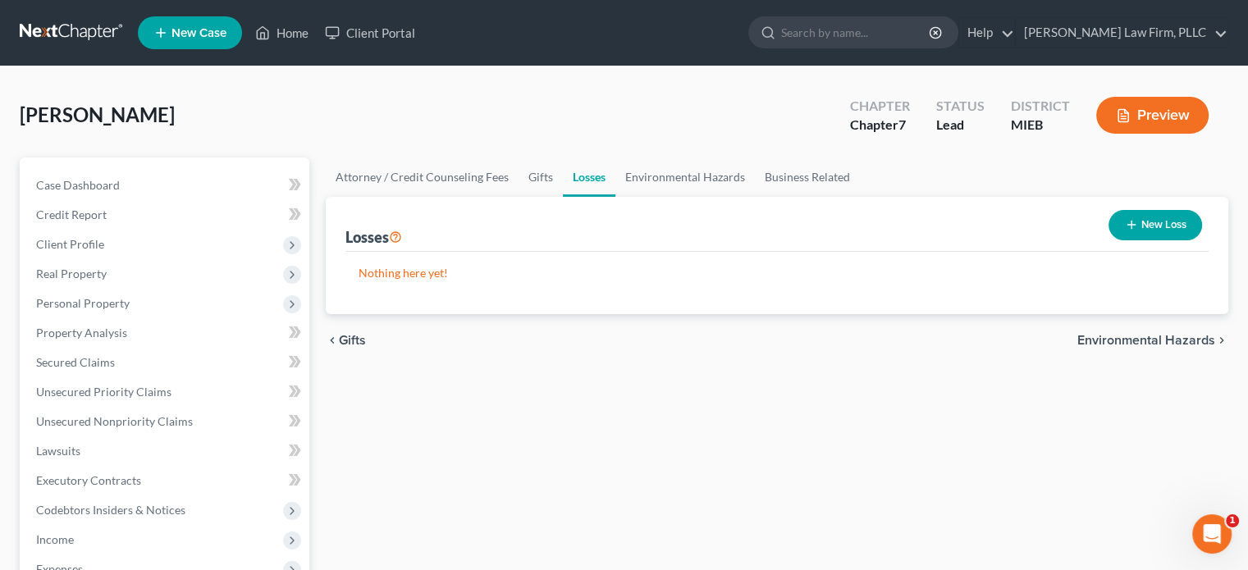
click at [1141, 221] on button "New Loss" at bounding box center [1155, 225] width 94 height 30
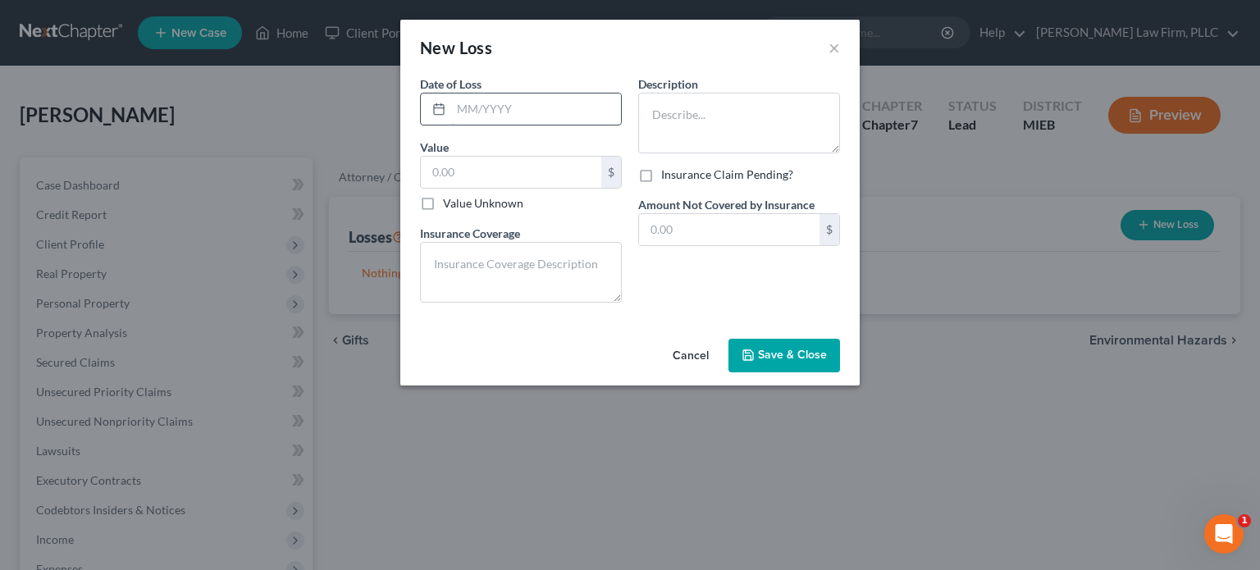
click at [587, 119] on input "text" at bounding box center [536, 109] width 170 height 31
type input "2025"
type input "20,000"
click at [719, 94] on textarea at bounding box center [739, 123] width 202 height 61
type textarea "Gambling losses"
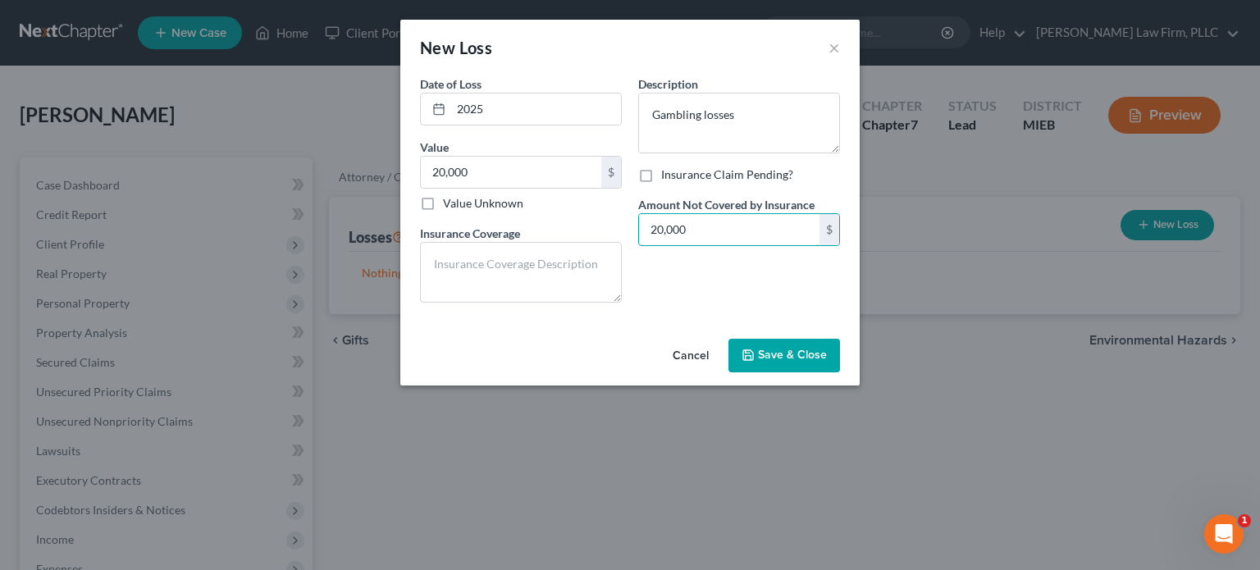
type input "20,000"
click at [804, 352] on span "Save & Close" at bounding box center [792, 356] width 69 height 14
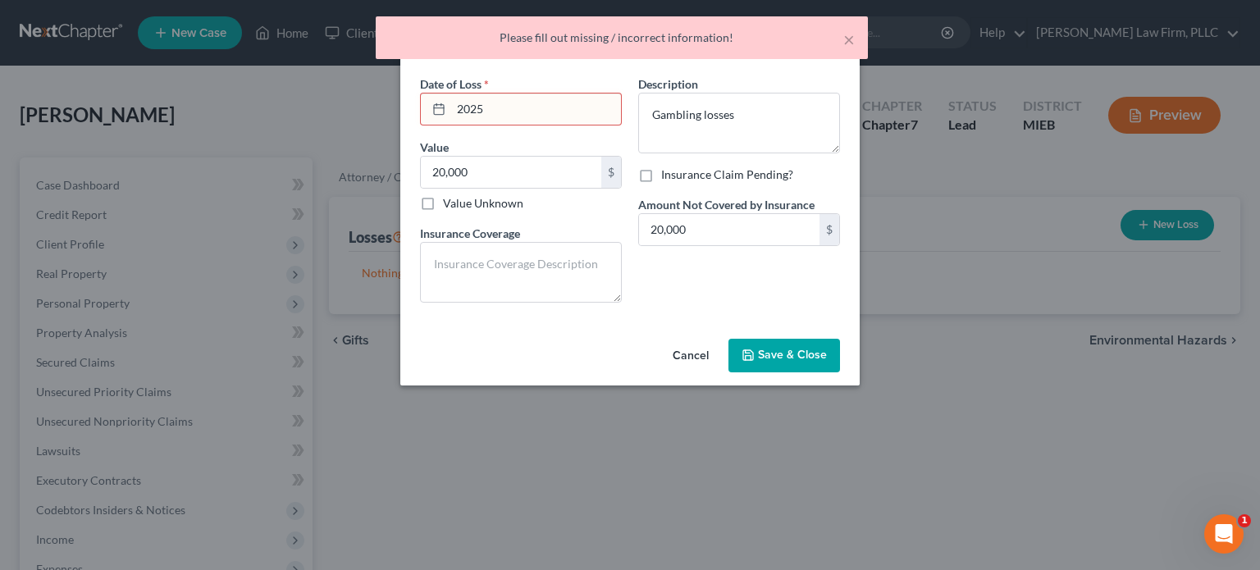
click at [459, 107] on input "2025" at bounding box center [536, 109] width 170 height 31
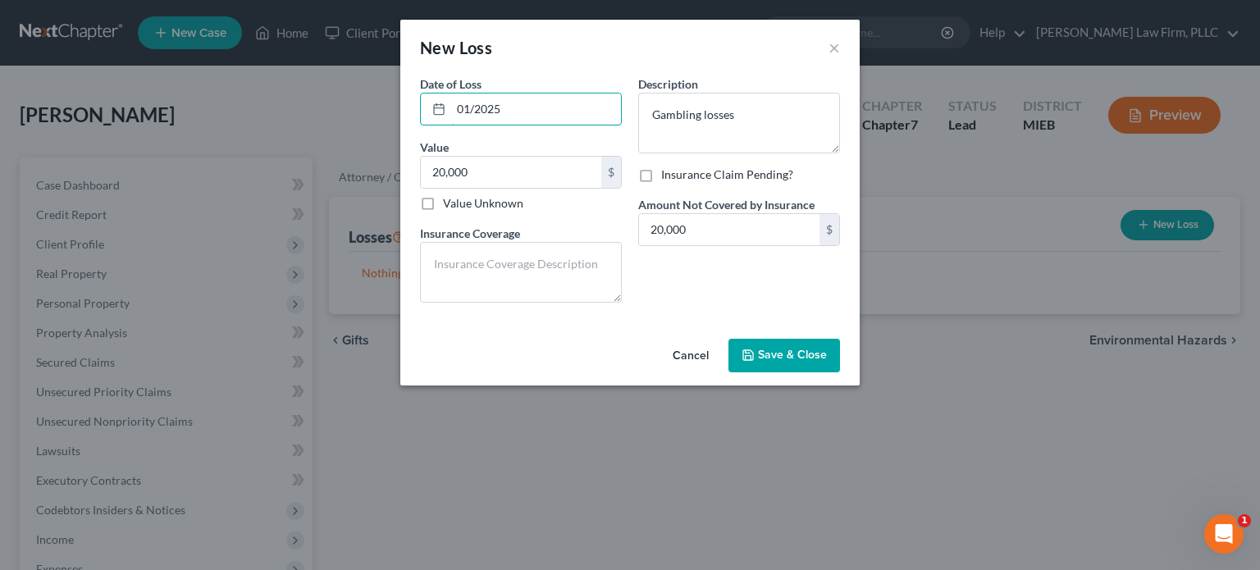
type input "01/2025"
click at [788, 357] on span "Save & Close" at bounding box center [792, 356] width 69 height 14
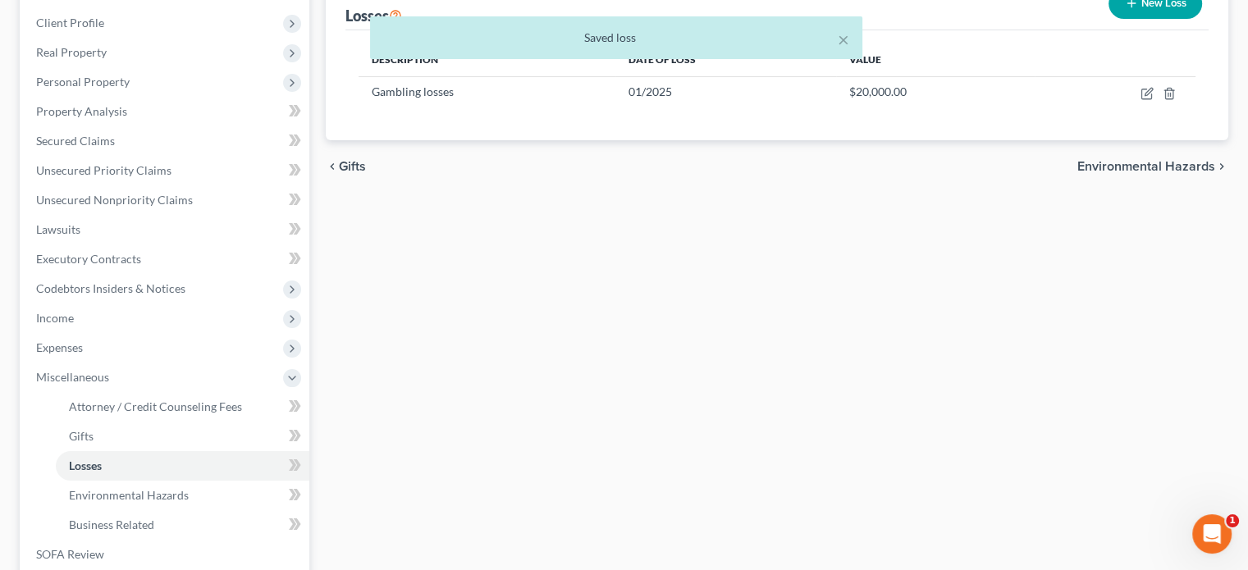
scroll to position [246, 0]
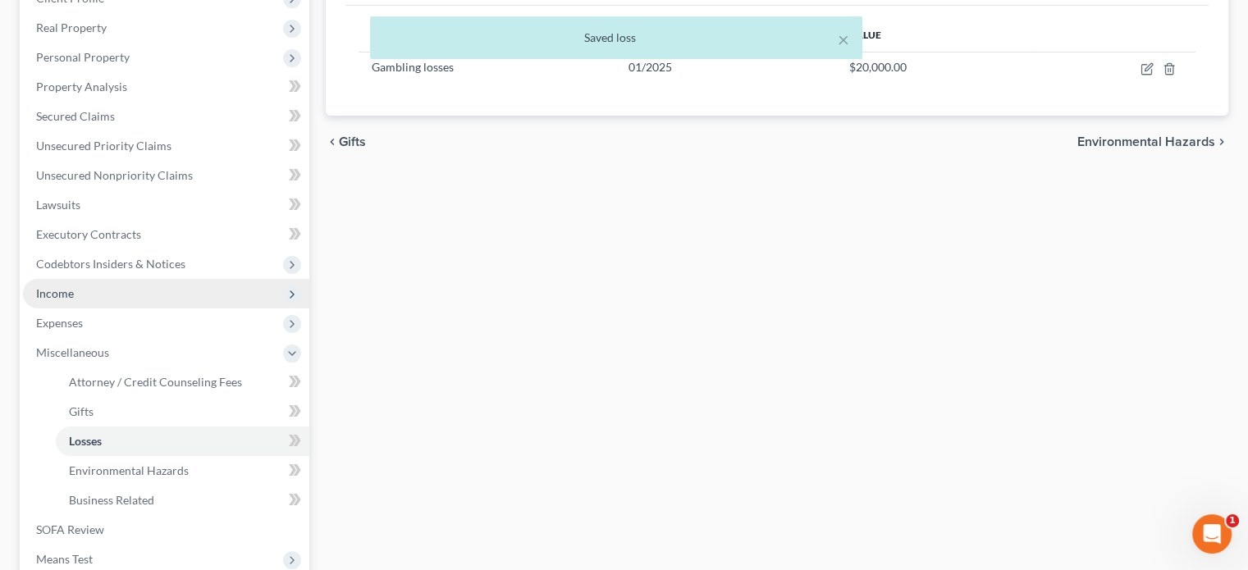
click at [128, 295] on span "Income" at bounding box center [166, 294] width 286 height 30
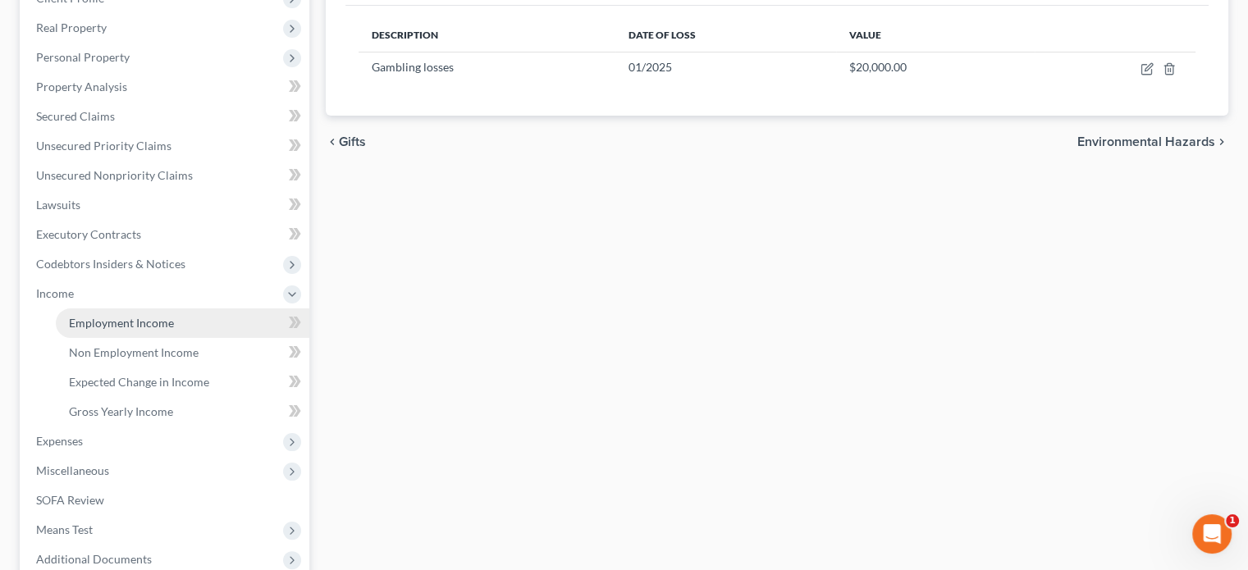
click at [137, 326] on span "Employment Income" at bounding box center [121, 323] width 105 height 14
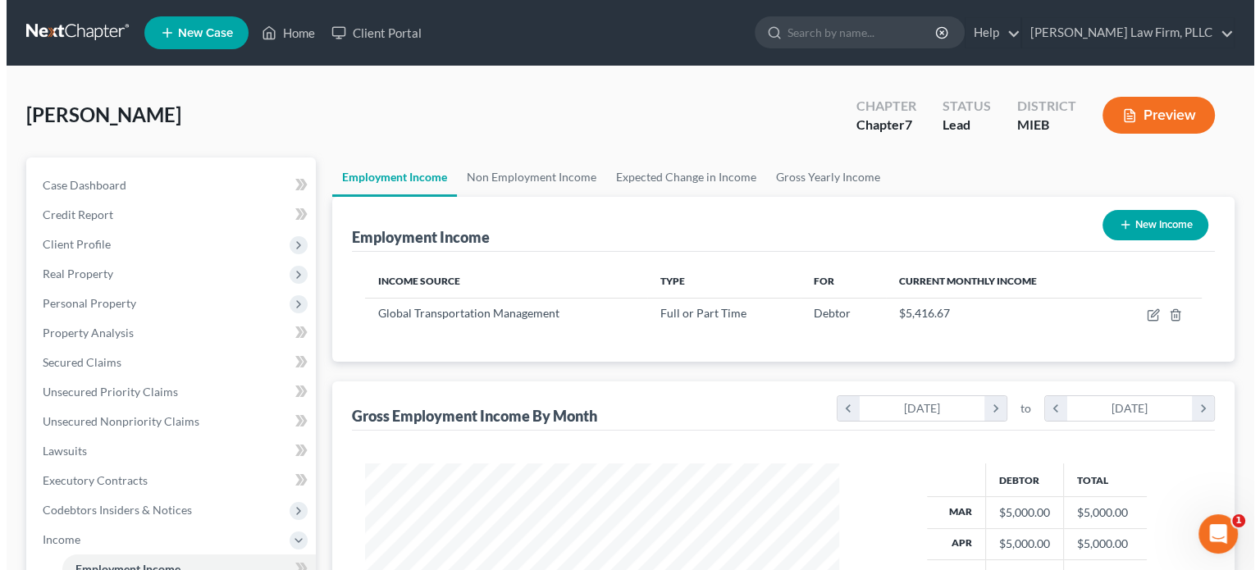
scroll to position [292, 506]
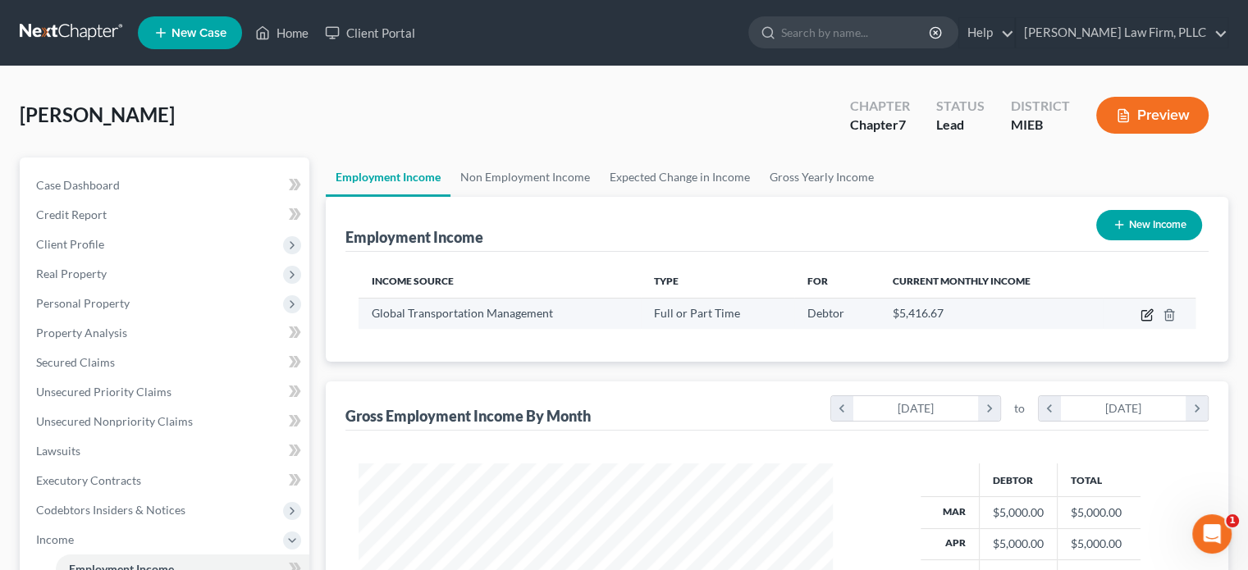
click at [1149, 311] on icon "button" at bounding box center [1146, 314] width 13 height 13
select select "0"
select select "23"
select select "2"
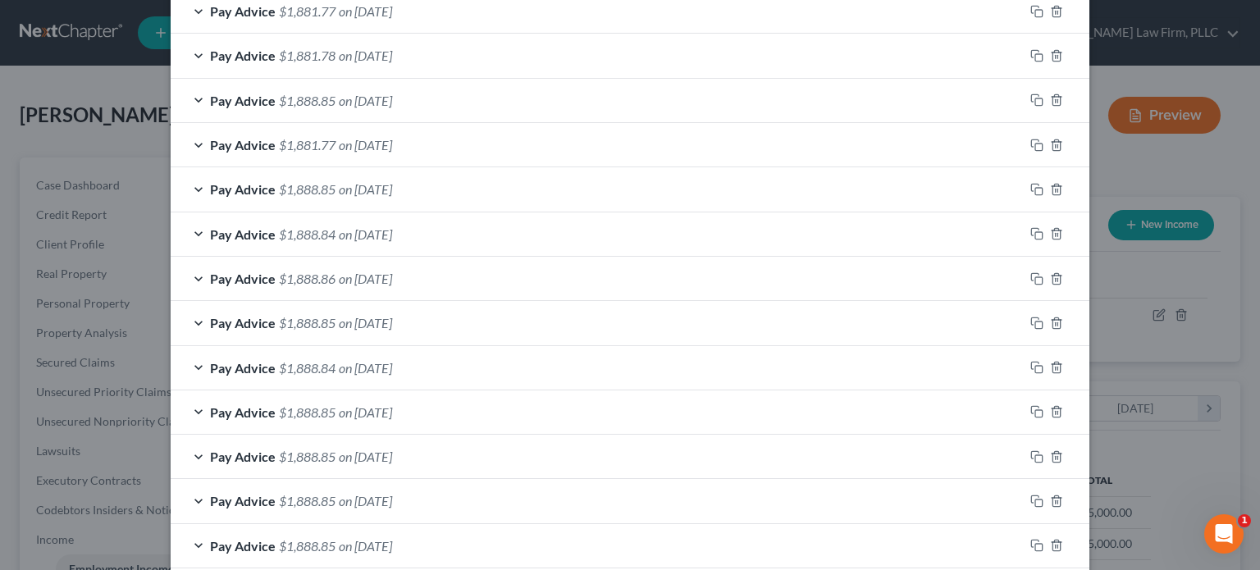
scroll to position [706, 0]
